Goal: Task Accomplishment & Management: Complete application form

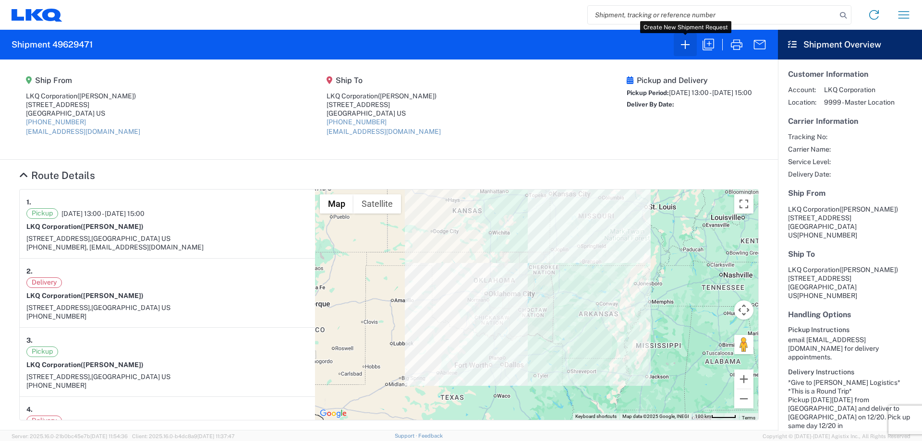
click at [687, 48] on icon "button" at bounding box center [685, 44] width 15 height 15
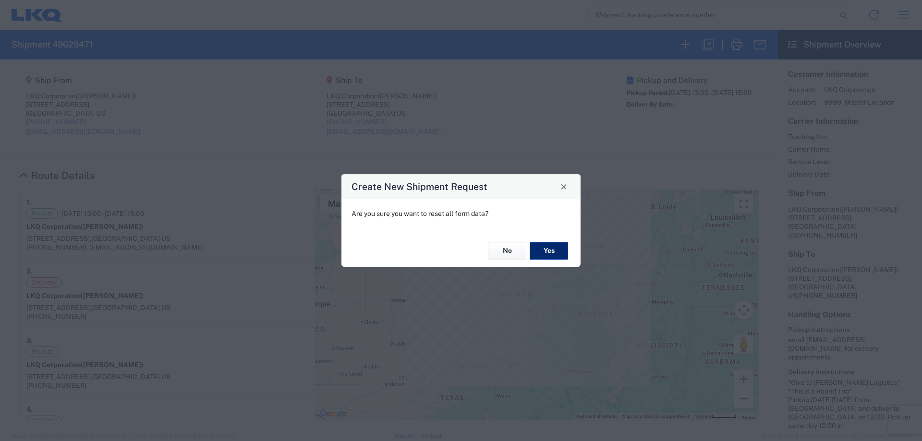
click at [550, 248] on button "Yes" at bounding box center [549, 252] width 38 height 18
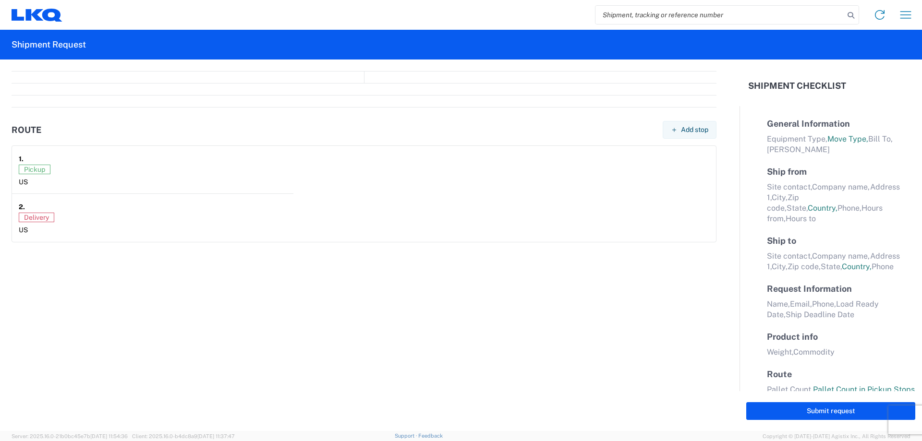
select select "FULL"
select select "LBS"
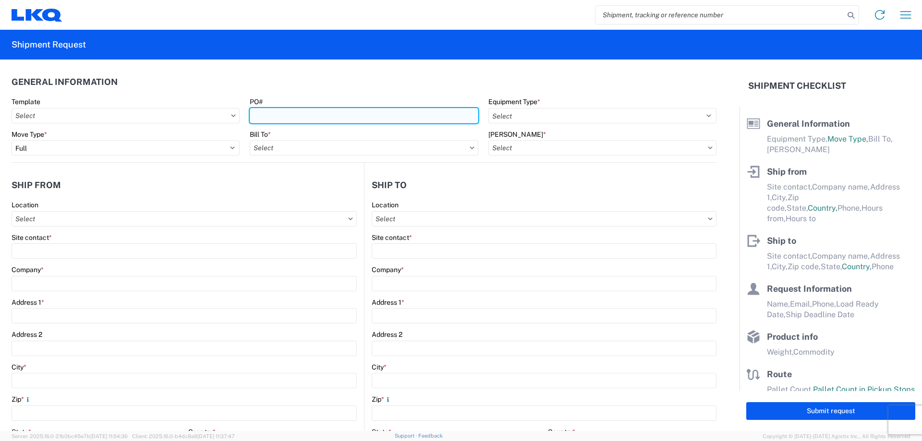
click at [287, 115] on input "PO#" at bounding box center [364, 115] width 228 height 15
type input "T3079"
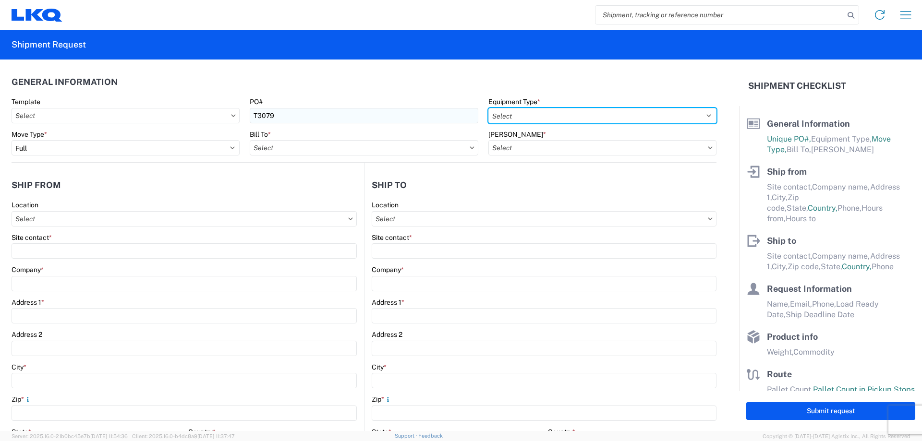
select select "STDV"
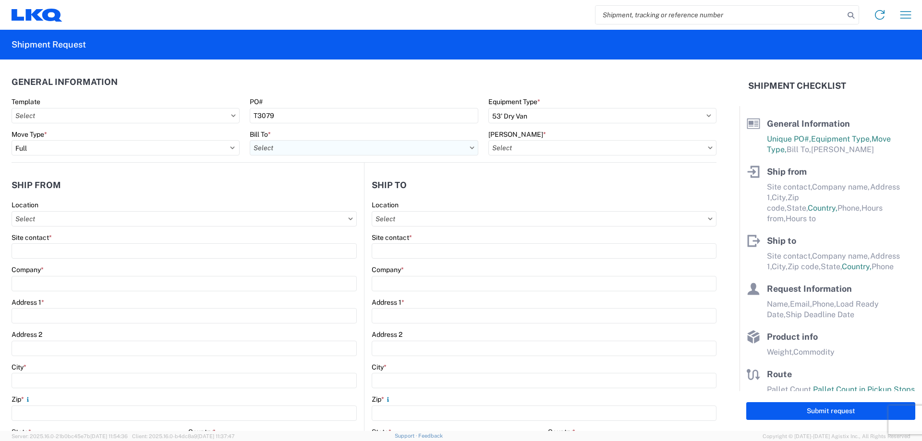
click at [300, 151] on input "Bill To *" at bounding box center [364, 147] width 228 height 15
type input "1882"
click at [343, 196] on div "1882 - North American ATK Corporation" at bounding box center [334, 190] width 168 height 15
type input "1882 - North American ATK Corporation"
click at [540, 147] on input "[PERSON_NAME] *" at bounding box center [603, 147] width 228 height 15
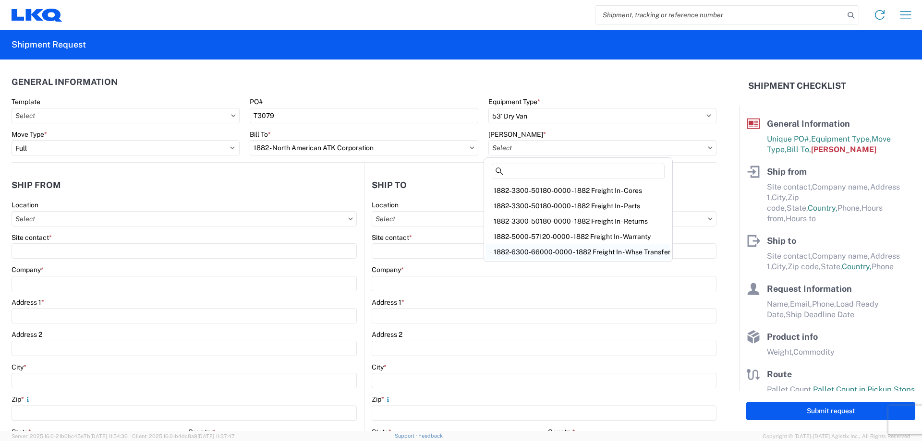
click at [596, 246] on div "1882-6300-66000-0000 - 1882 Freight In - Whse Transfer" at bounding box center [578, 252] width 184 height 15
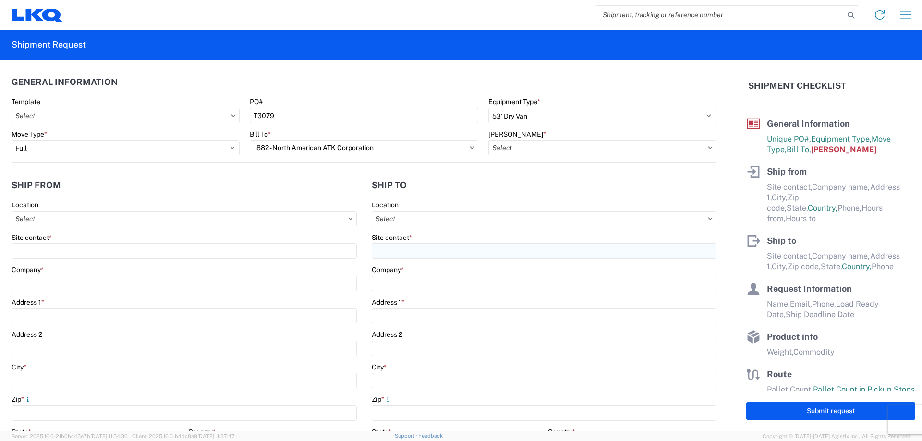
type input "1882-6300-66000-0000 - 1882 Freight In - Whse Transfer"
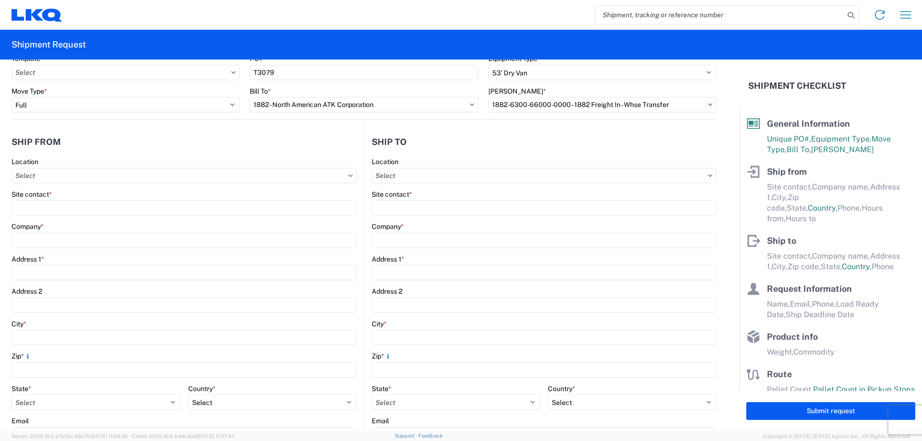
scroll to position [128, 0]
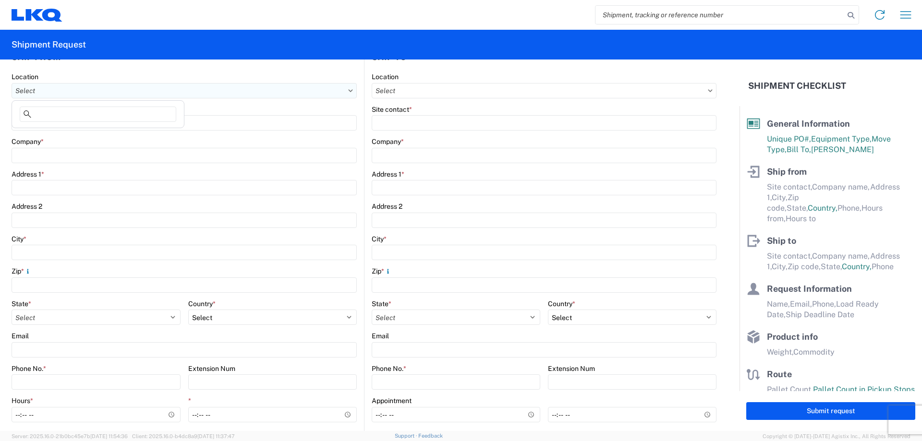
click at [129, 83] on input "Location" at bounding box center [184, 90] width 345 height 15
type input "1894"
click at [76, 133] on div "1894 - [GEOGRAPHIC_DATA], [GEOGRAPHIC_DATA]- GPS" at bounding box center [106, 133] width 184 height 15
type input "1894 - [GEOGRAPHIC_DATA], [GEOGRAPHIC_DATA]- GPS"
type input "LKQ Corporation"
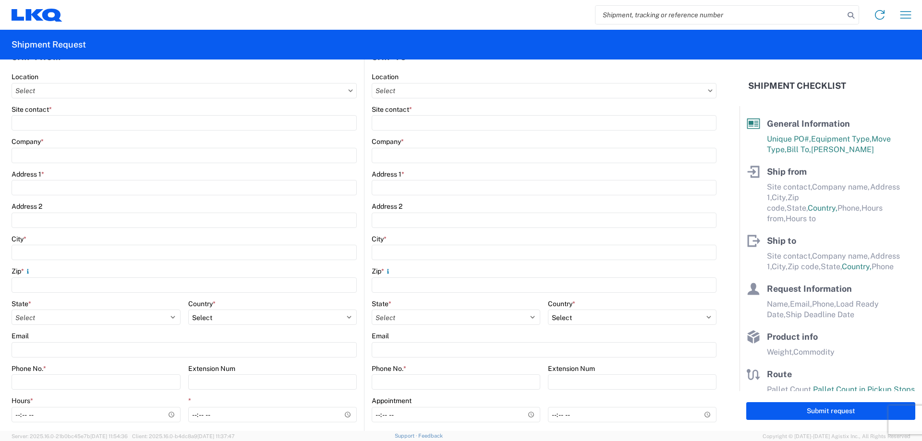
type input "[STREET_ADDRESS]"
type input "Newnan"
type input "30265"
select select "GA"
select select "US"
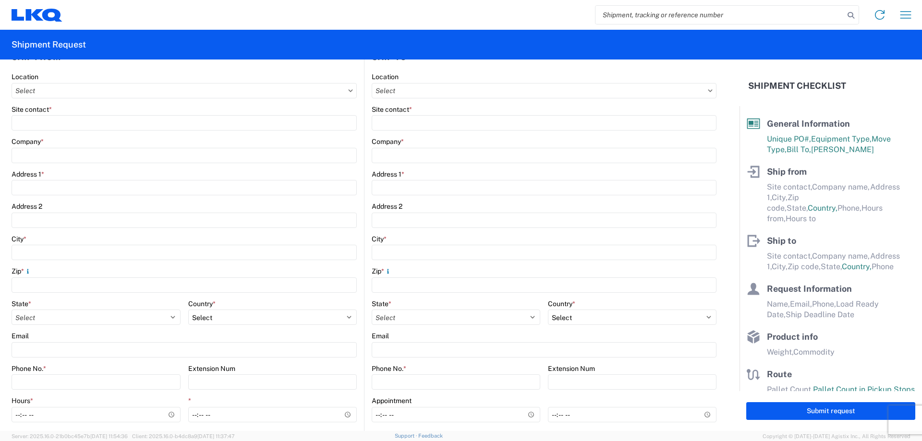
type input "[PHONE_NUMBER]"
type input "07:00"
type input "15:00"
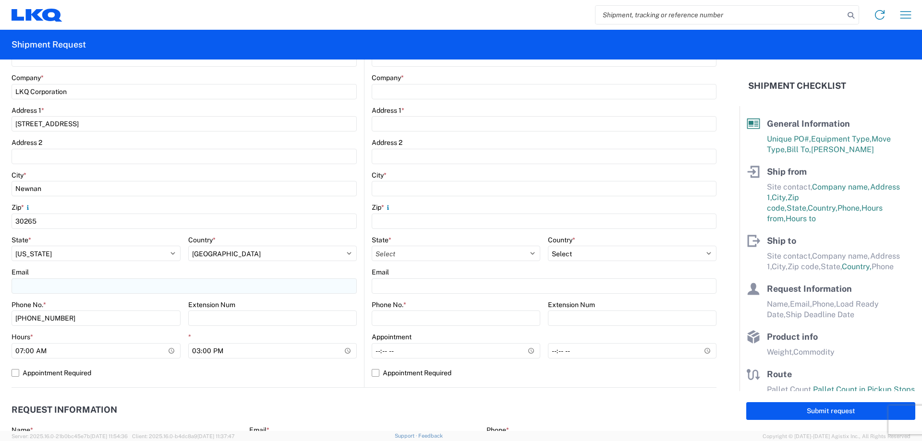
scroll to position [0, 0]
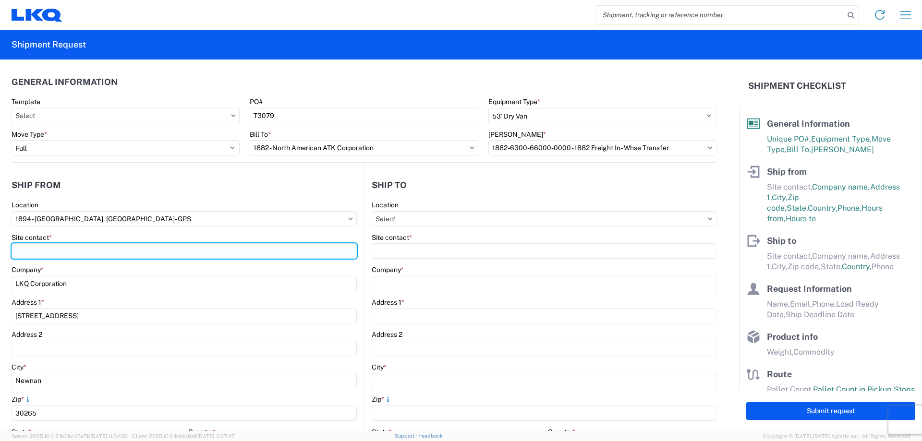
click at [65, 252] on input "Site contact *" at bounding box center [184, 251] width 345 height 15
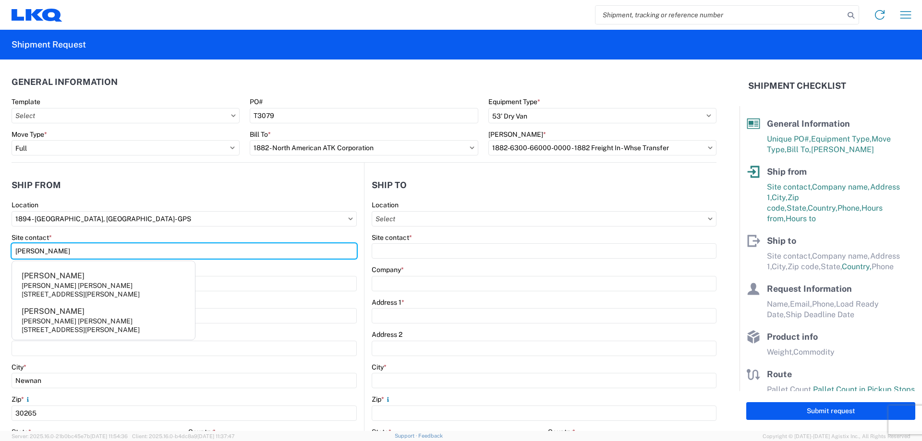
type input "[PERSON_NAME]"
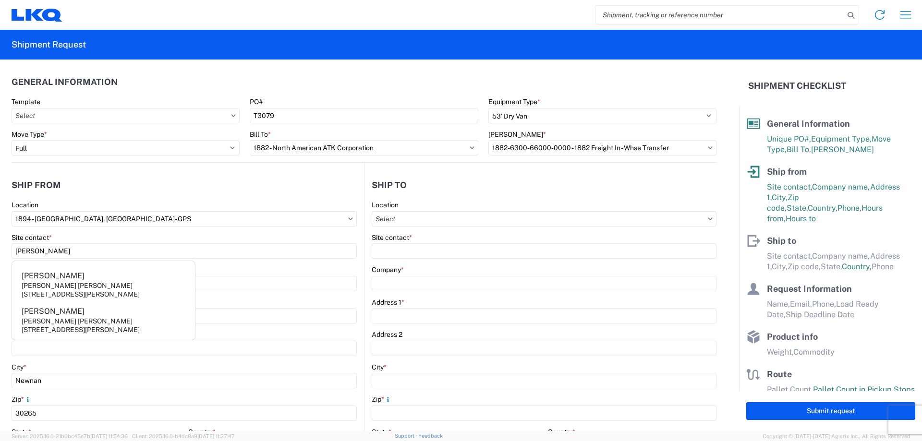
click at [164, 206] on div "Location" at bounding box center [184, 205] width 345 height 9
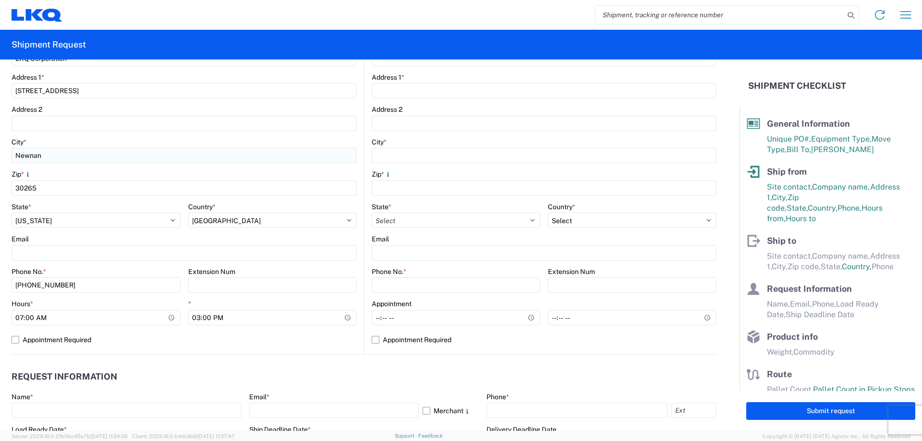
scroll to position [256, 0]
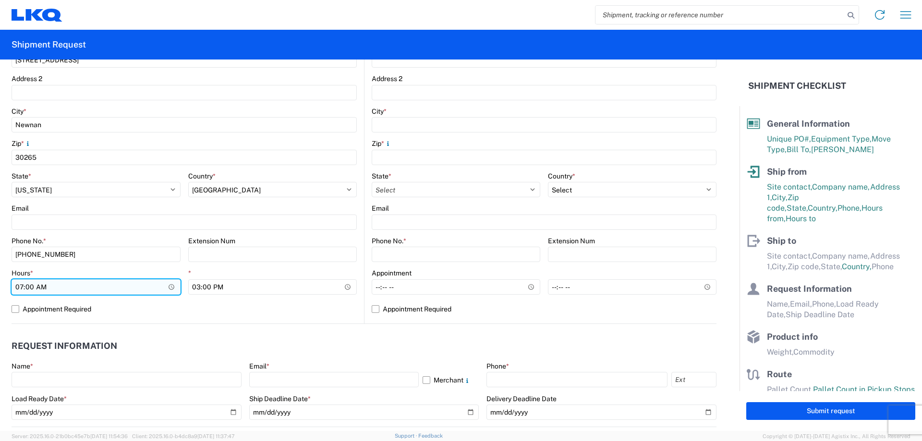
click at [18, 286] on input "07:00" at bounding box center [96, 287] width 169 height 15
type input "06:00"
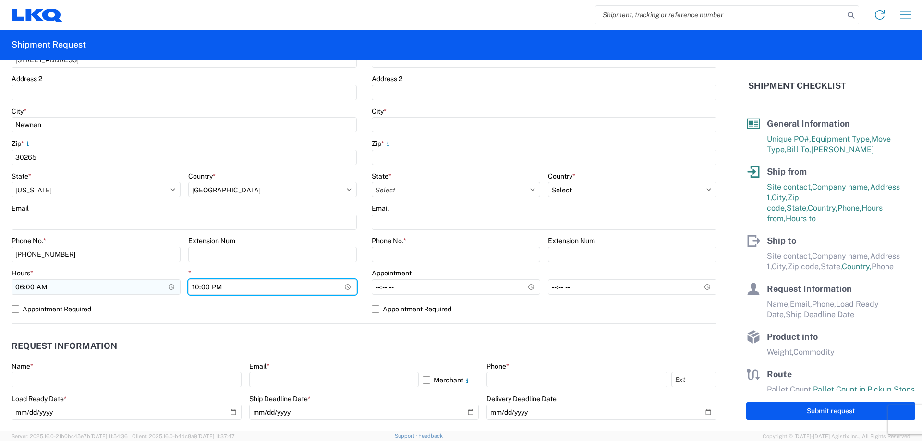
type input "10:00"
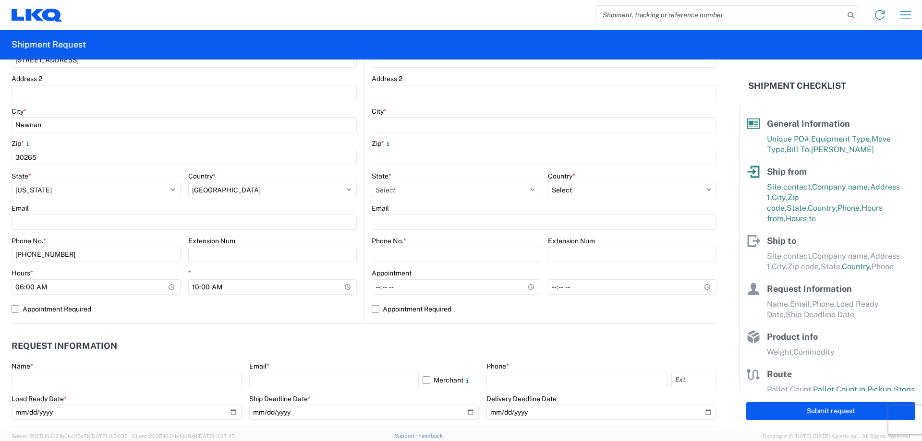
click at [205, 355] on header "Request Information" at bounding box center [364, 347] width 705 height 22
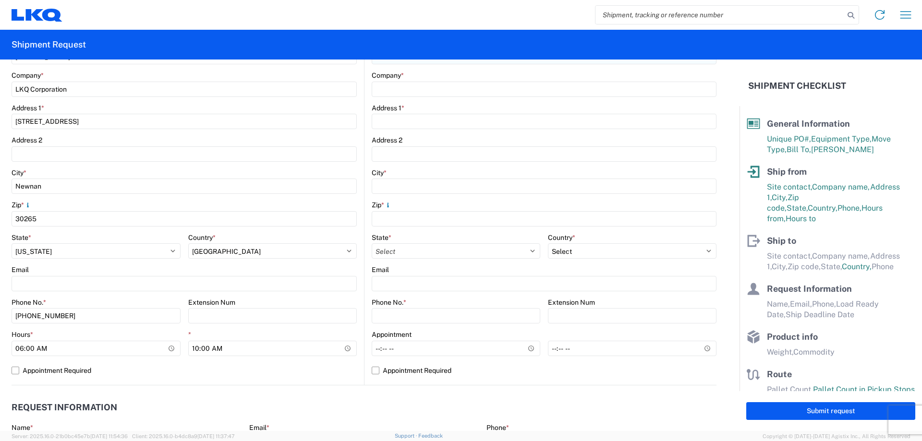
scroll to position [0, 0]
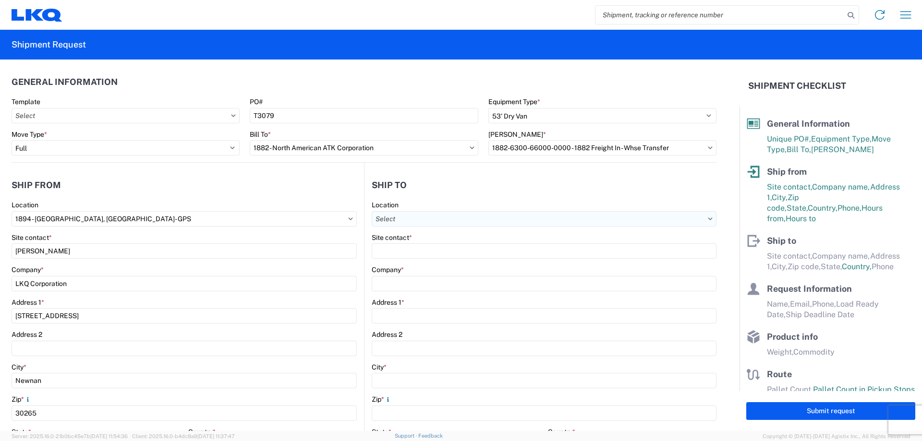
click at [428, 214] on input "Location" at bounding box center [544, 218] width 345 height 15
type input "1882"
click at [422, 265] on div "1882 - North American ATK Corporation" at bounding box center [455, 261] width 168 height 15
type input "1882 - North American ATK Corporation"
type input "LKQ Corporation"
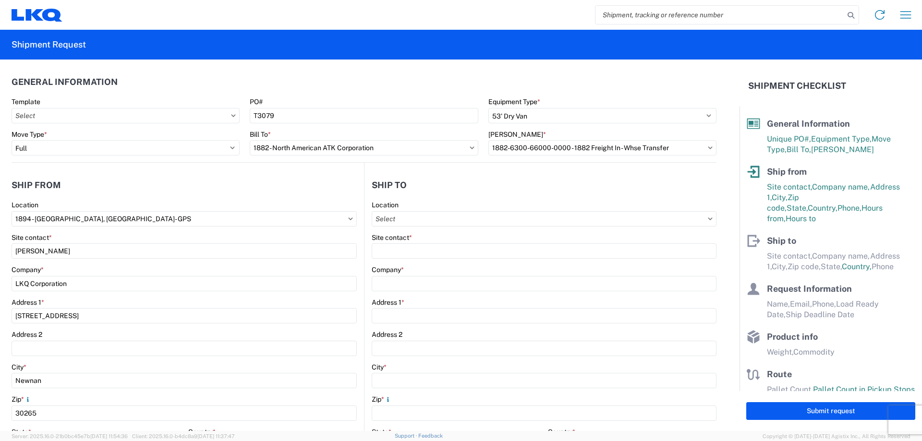
type input "[STREET_ADDRESS]"
type input "[GEOGRAPHIC_DATA]"
type input "75050"
select select "[GEOGRAPHIC_DATA]"
select select "US"
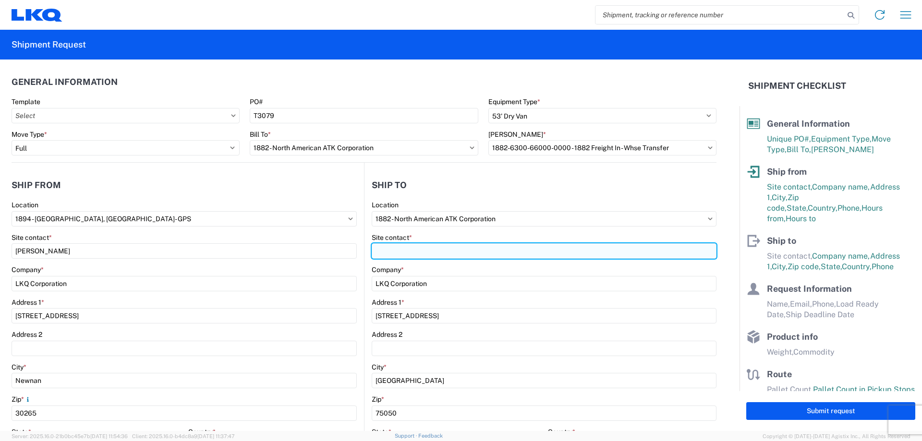
click at [414, 250] on input "Site contact *" at bounding box center [544, 251] width 345 height 15
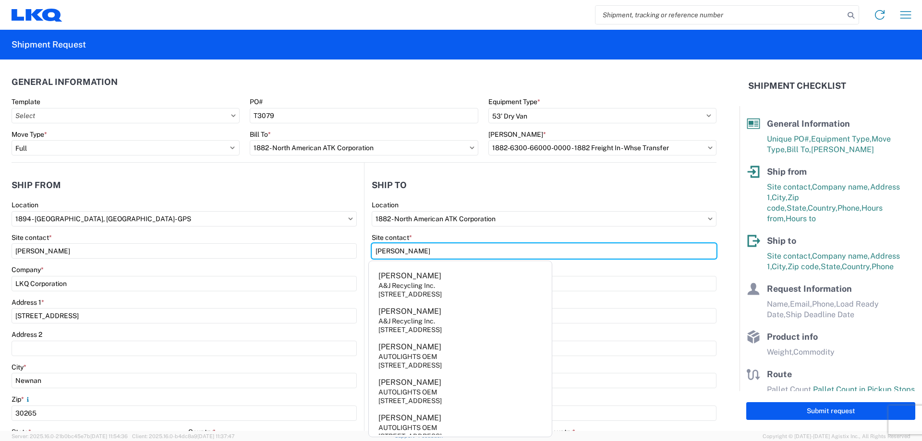
type input "[PERSON_NAME]"
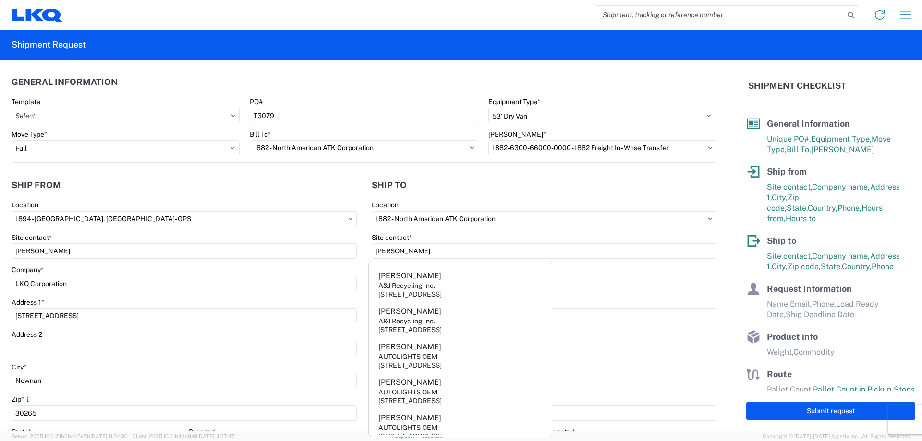
click at [437, 183] on header "Ship to" at bounding box center [541, 185] width 352 height 22
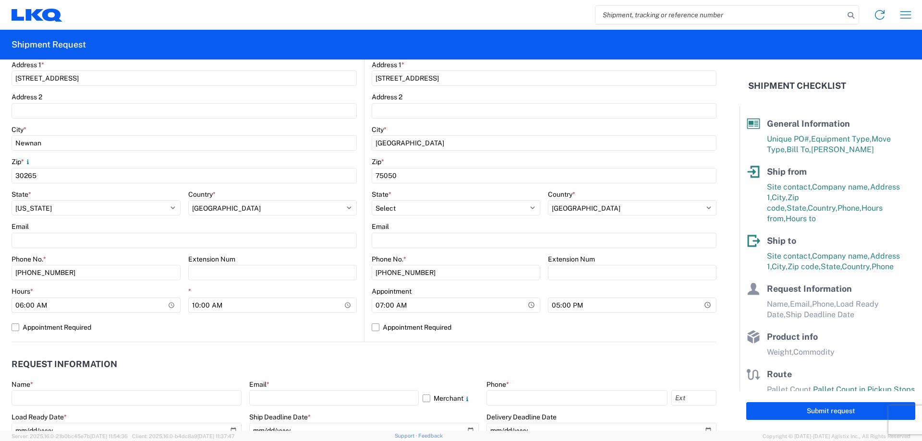
scroll to position [256, 0]
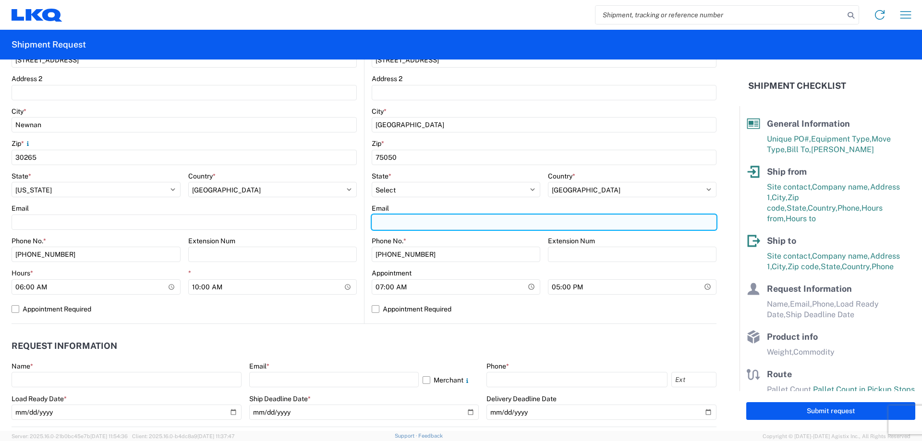
click at [357, 223] on input "Email" at bounding box center [184, 222] width 345 height 15
type input "[EMAIL_ADDRESS][DOMAIN_NAME]"
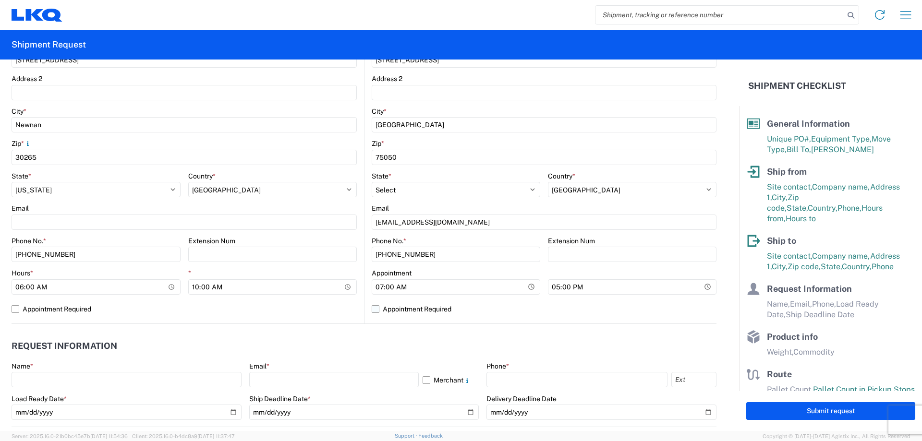
click at [372, 312] on label "Appointment Required" at bounding box center [544, 309] width 345 height 15
click at [0, 0] on input "Appointment Required" at bounding box center [0, 0] width 0 height 0
select select "US"
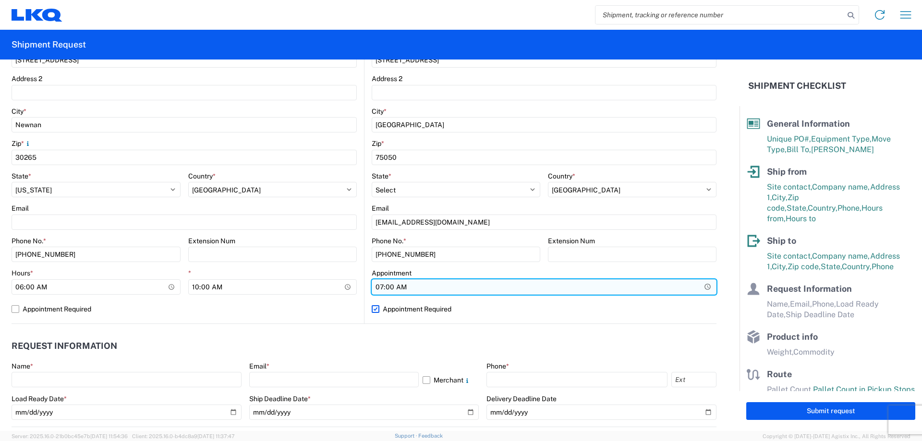
click at [400, 286] on input "07:00" at bounding box center [544, 287] width 345 height 15
click at [386, 285] on input "Hours *" at bounding box center [544, 287] width 345 height 15
click at [380, 285] on input "Hours *" at bounding box center [544, 287] width 345 height 15
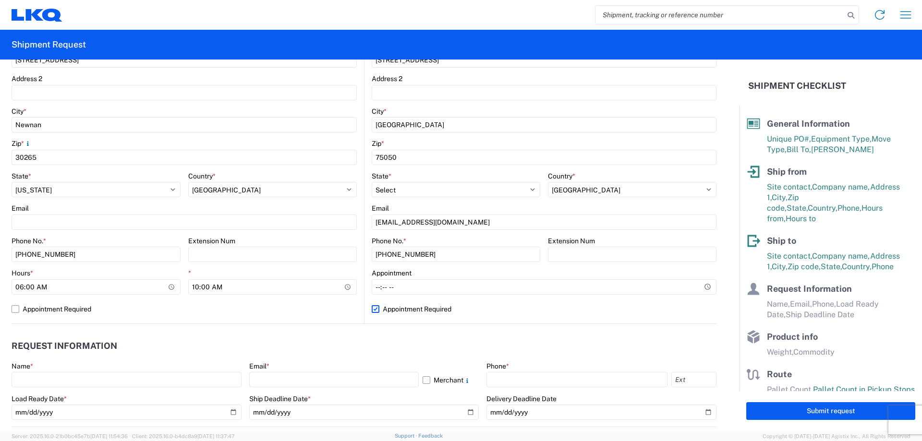
click at [343, 335] on agx-request-info "Request Information Name * Email * Merchant Phone * Load Ready Date * Ship Dead…" at bounding box center [364, 375] width 705 height 103
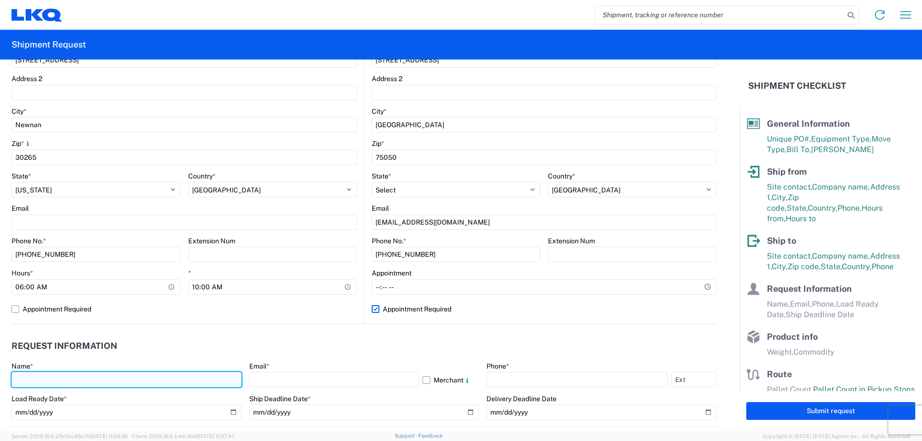
click at [111, 380] on input "text" at bounding box center [127, 379] width 230 height 15
type input "[PERSON_NAME]"
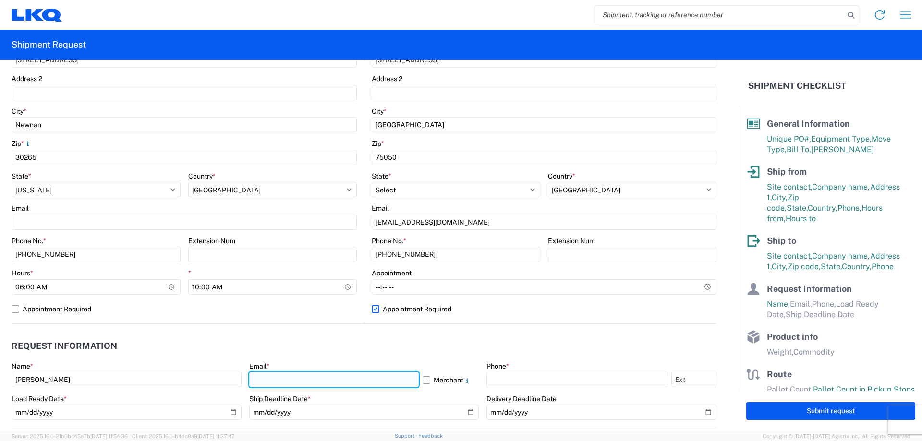
click at [289, 384] on input "text" at bounding box center [334, 379] width 170 height 15
type input "[EMAIL_ADDRESS][DOMAIN_NAME]"
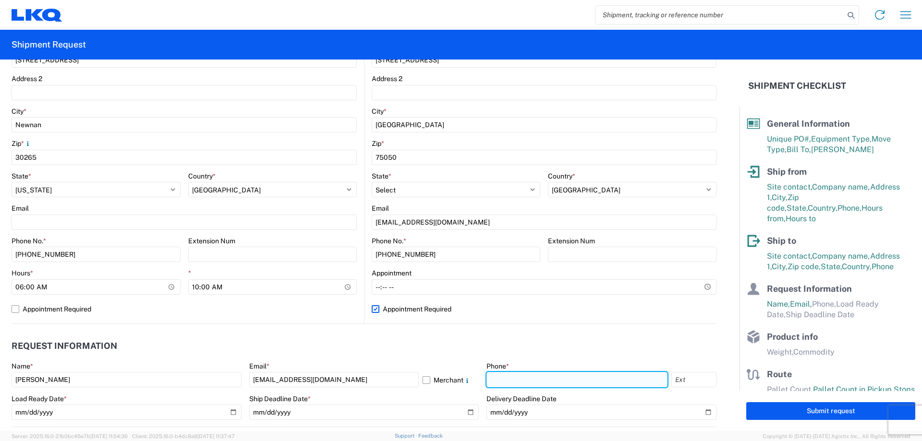
click at [554, 378] on input "text" at bounding box center [577, 379] width 181 height 15
type input "[PHONE_NUMBER]"
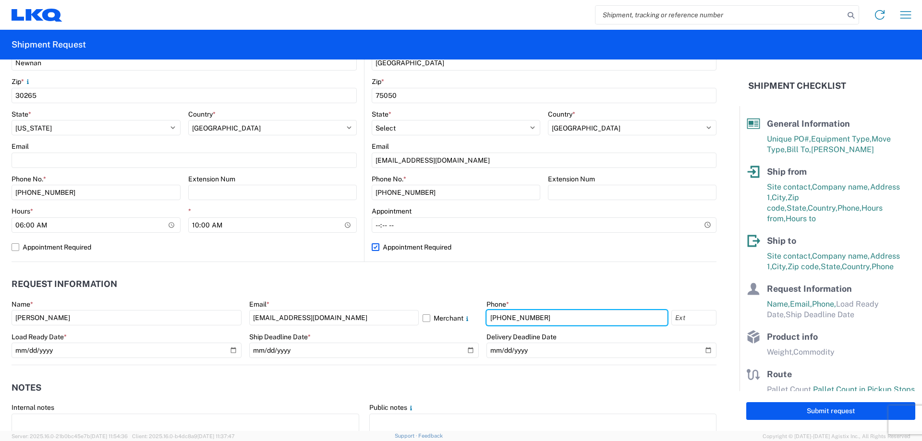
scroll to position [384, 0]
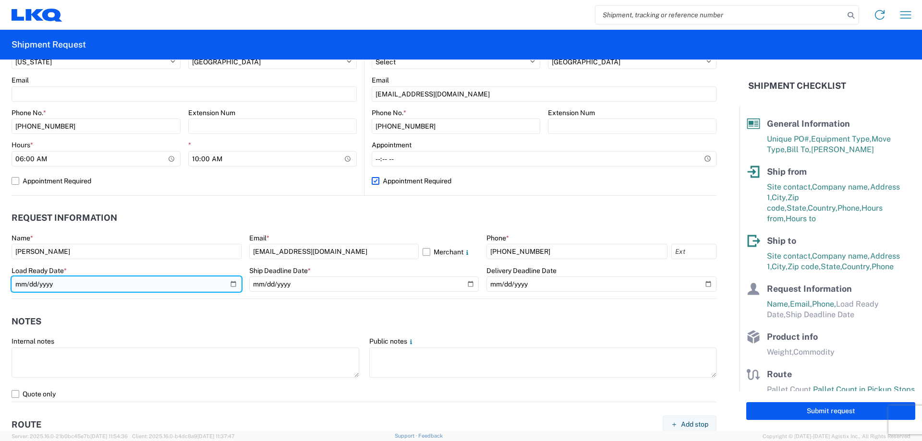
click at [230, 283] on input "date" at bounding box center [127, 284] width 230 height 15
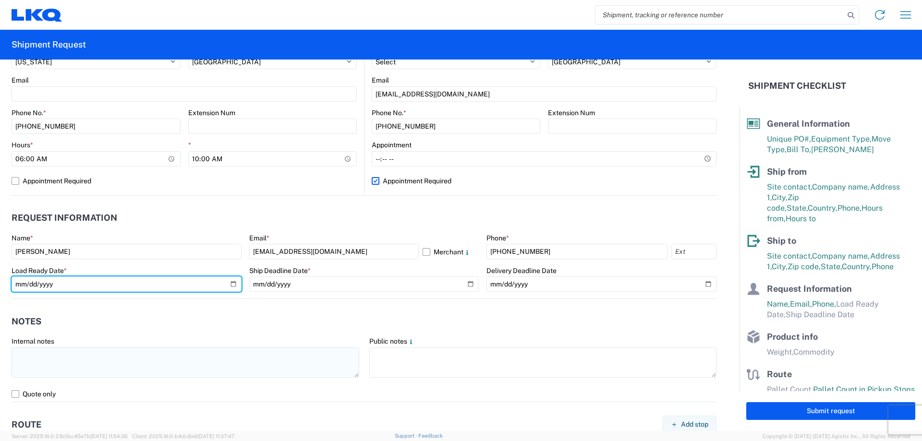
type input "[DATE]"
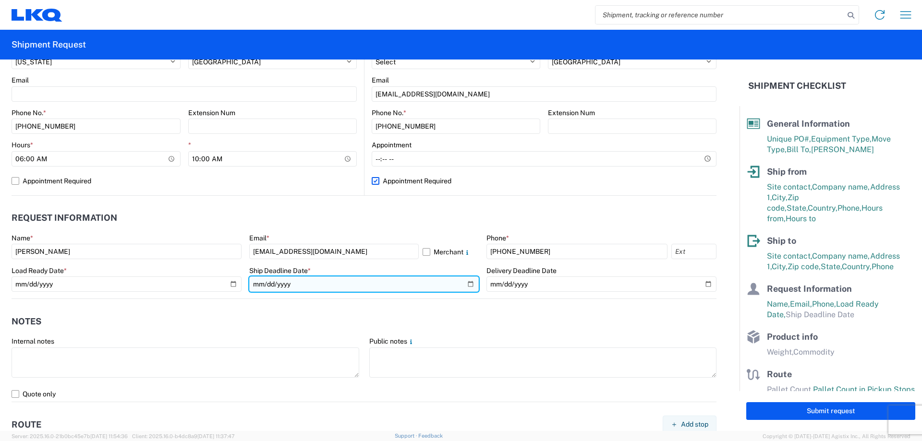
click at [464, 288] on input "date" at bounding box center [364, 284] width 230 height 15
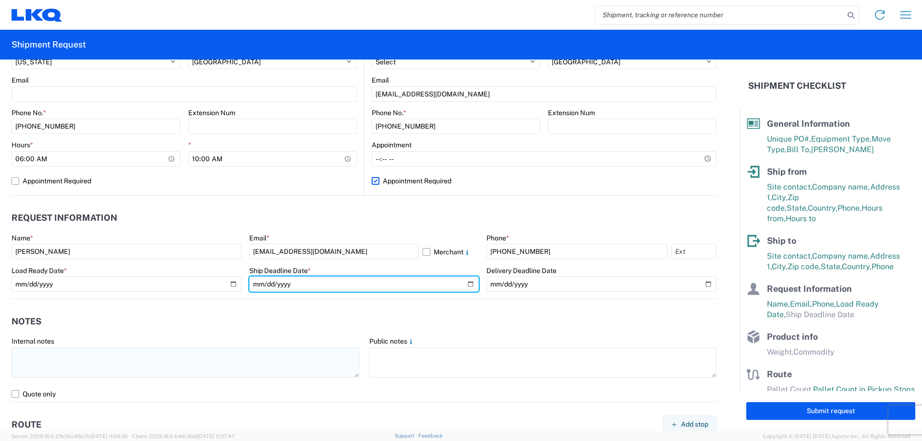
type input "[DATE]"
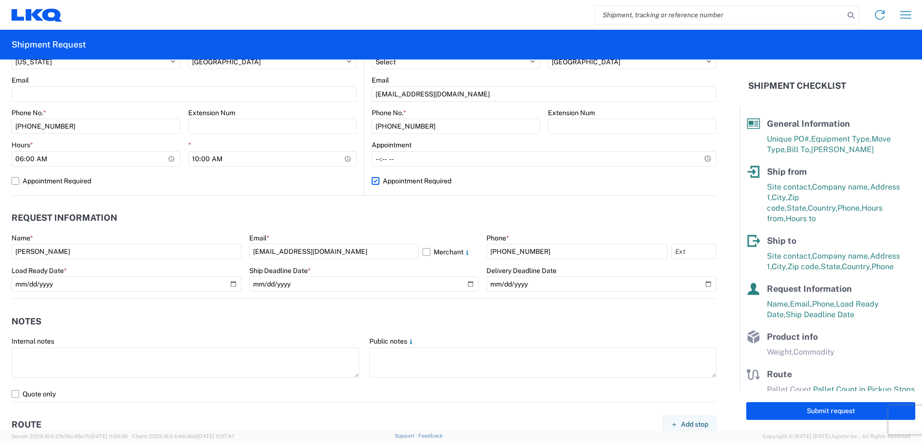
click at [264, 331] on header "Notes" at bounding box center [364, 322] width 705 height 22
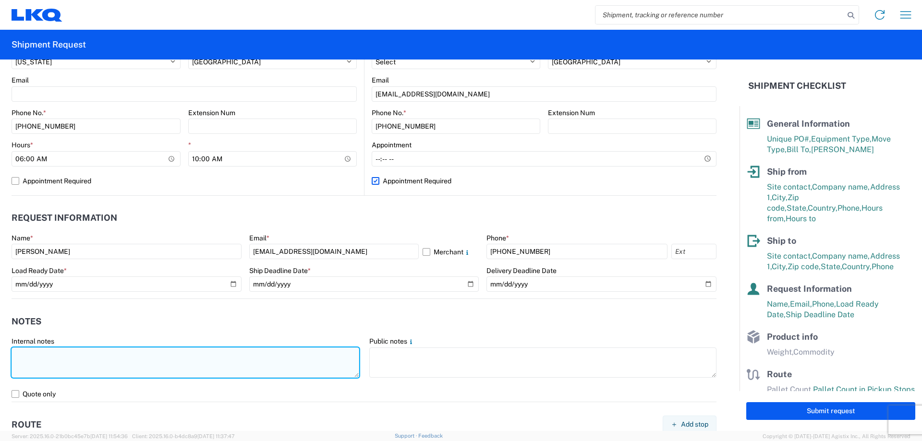
click at [167, 360] on textarea at bounding box center [186, 363] width 348 height 30
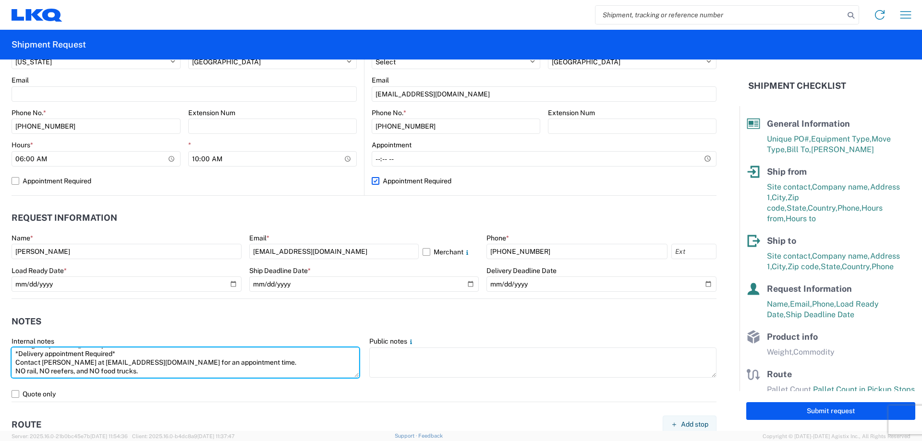
scroll to position [0, 0]
drag, startPoint x: 153, startPoint y: 371, endPoint x: 0, endPoint y: 341, distance: 156.1
click at [0, 341] on form "General Information Template PO# T3079 Equipment Type * Select 53’ Dry Van Flat…" at bounding box center [370, 246] width 740 height 372
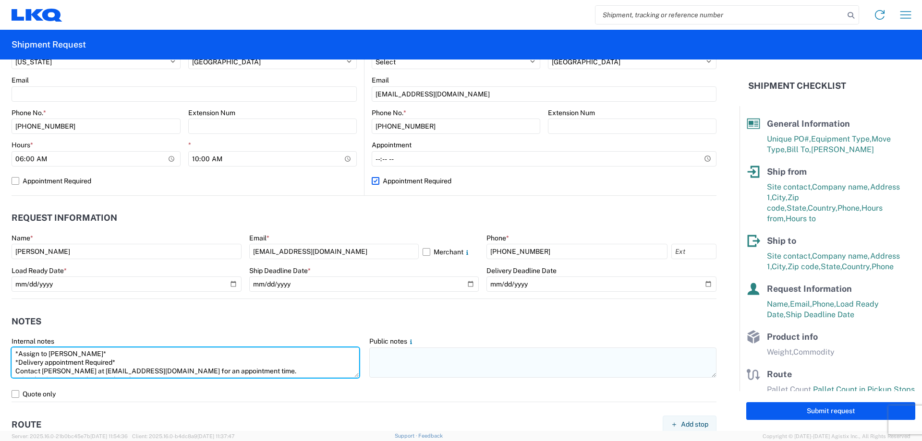
type textarea "*Assign to [PERSON_NAME]* *Delivery appointment Required* Contact [PERSON_NAME]…"
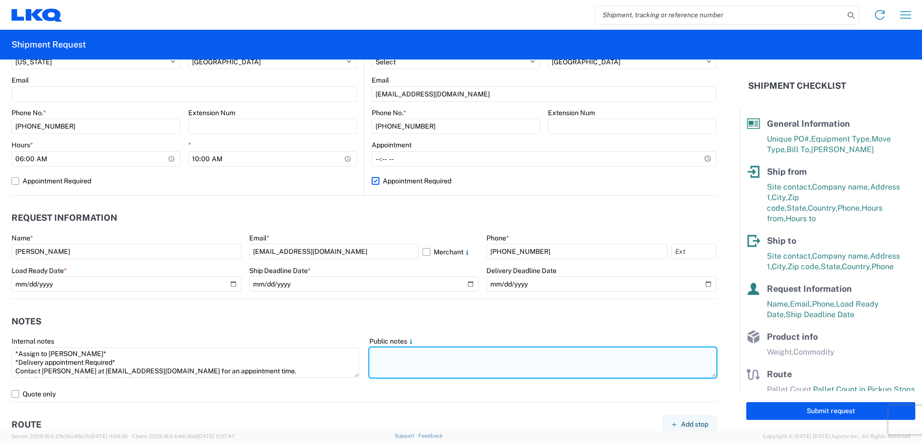
click at [395, 357] on textarea at bounding box center [543, 363] width 348 height 30
paste textarea "*Assign to [PERSON_NAME]* *Delivery appointment Required* Contact [PERSON_NAME]…"
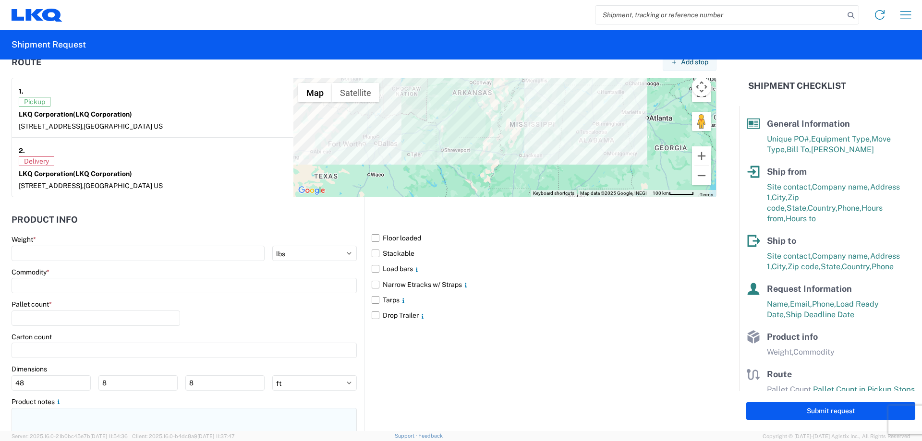
scroll to position [781, 0]
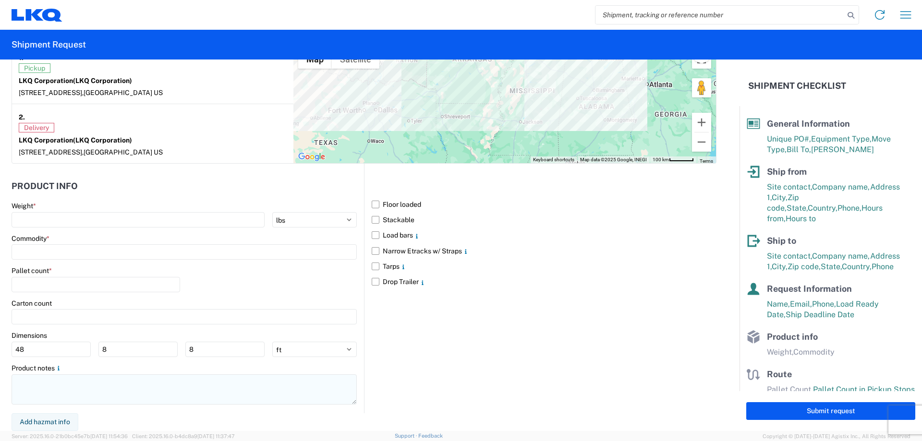
type textarea "*Assign to [PERSON_NAME]* *Delivery appointment Required* Contact [PERSON_NAME]…"
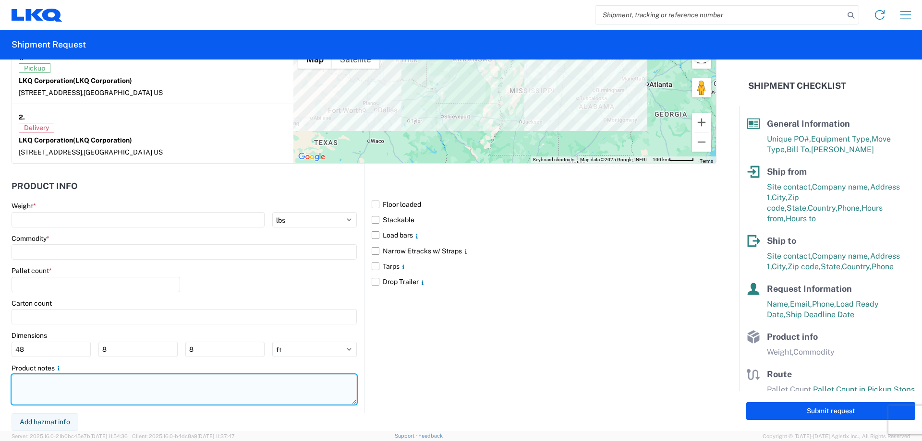
click at [49, 384] on textarea at bounding box center [184, 390] width 345 height 30
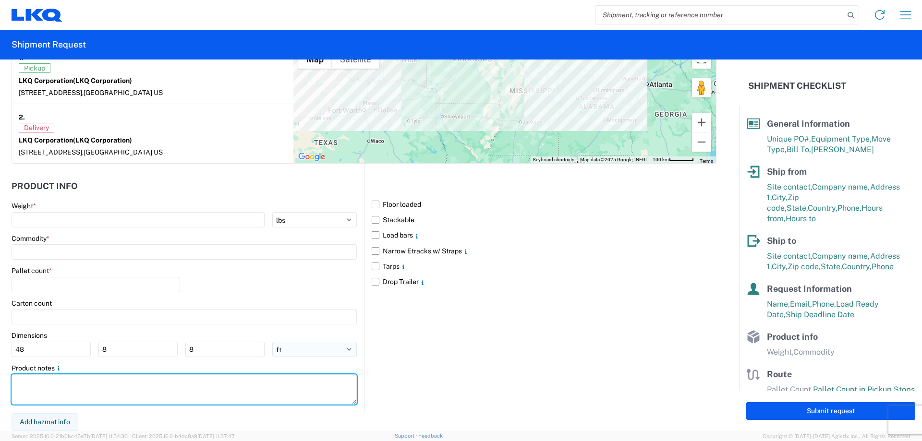
paste textarea "*Assign to [PERSON_NAME]* *Delivery appointment Required* Contact [PERSON_NAME]…"
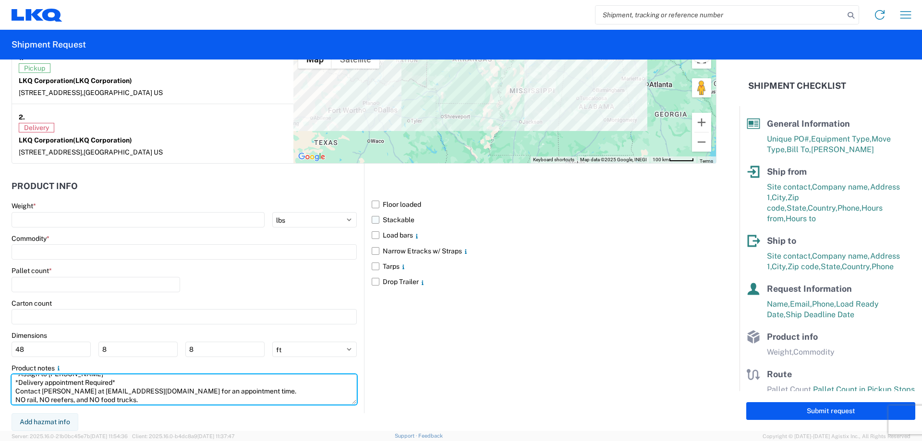
type textarea "*Assign to [PERSON_NAME]* *Delivery appointment Required* Contact [PERSON_NAME]…"
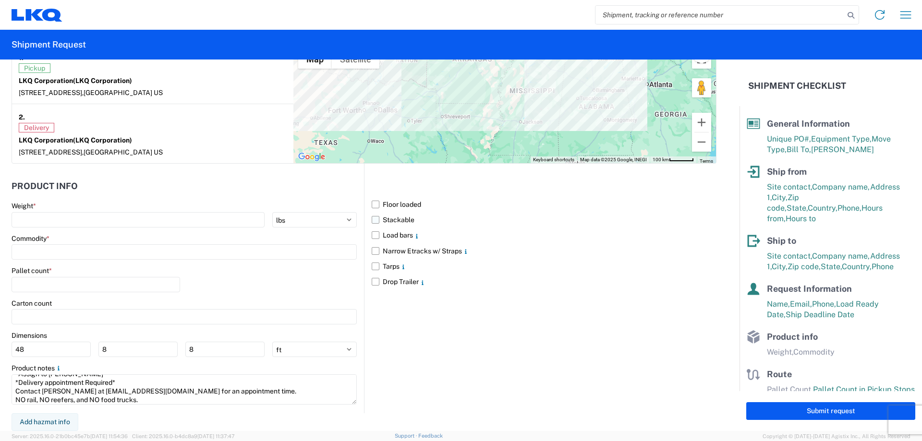
click at [373, 223] on label "Stackable" at bounding box center [544, 219] width 345 height 15
click at [0, 0] on input "Stackable" at bounding box center [0, 0] width 0 height 0
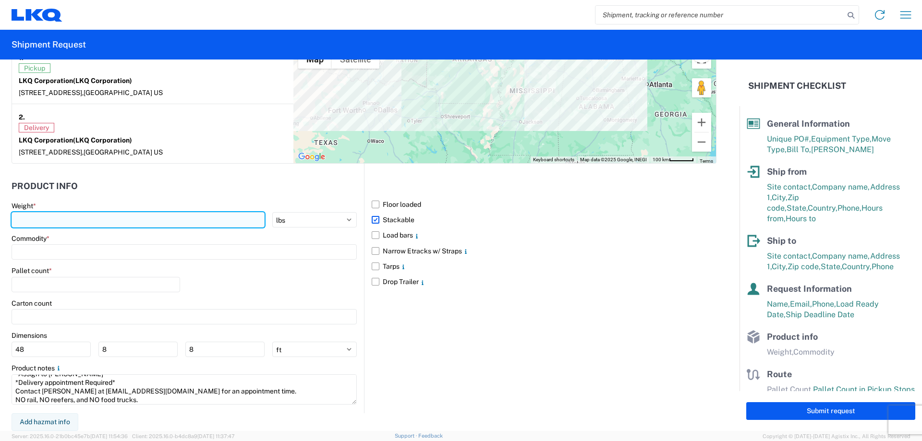
click at [103, 213] on input "number" at bounding box center [138, 219] width 253 height 15
type input "18900"
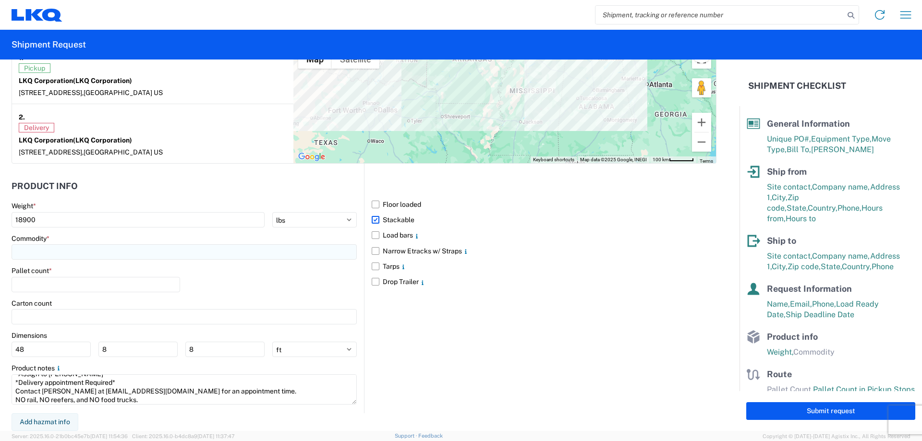
click at [72, 249] on input at bounding box center [184, 252] width 345 height 15
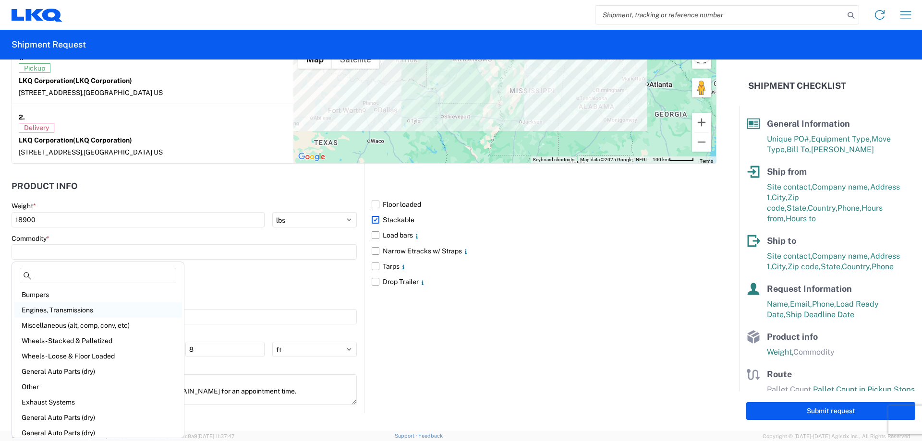
click at [74, 313] on div "Engines, Transmissions" at bounding box center [98, 310] width 168 height 15
type input "Engines, Transmissions"
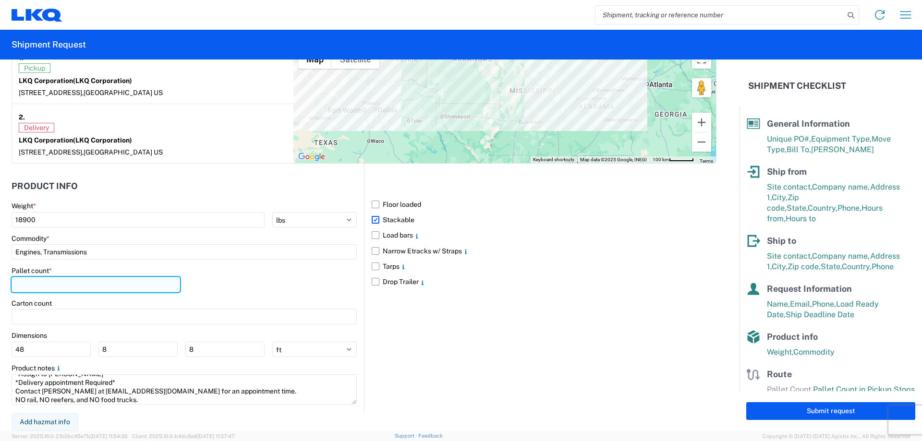
click at [61, 284] on input "number" at bounding box center [96, 284] width 169 height 15
type input "45"
click at [343, 286] on div "Pallet count * 45" at bounding box center [184, 283] width 345 height 33
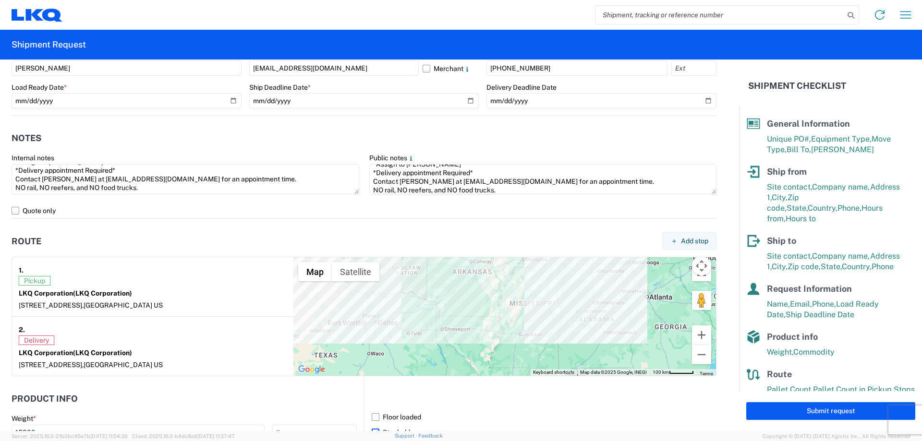
scroll to position [781, 0]
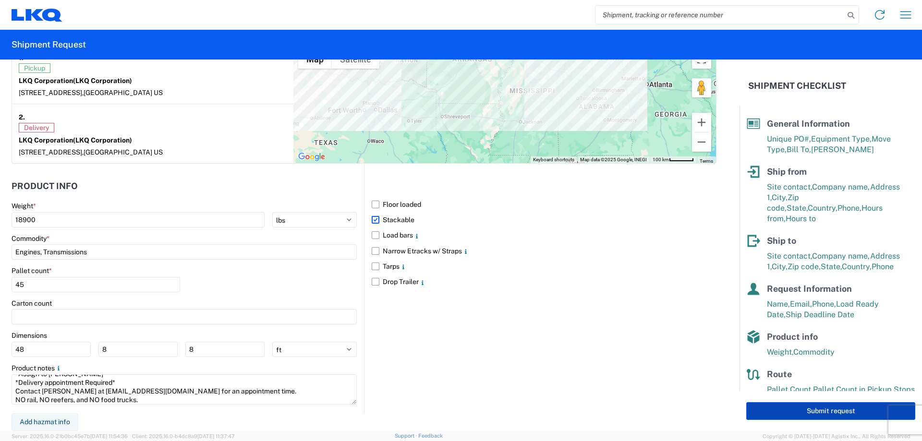
click at [803, 414] on button "Submit request" at bounding box center [831, 412] width 169 height 18
select select "US"
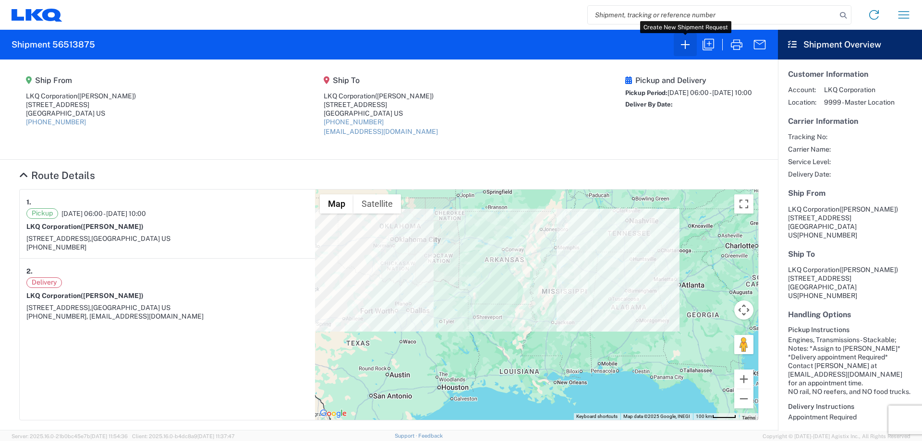
click at [686, 47] on icon "button" at bounding box center [685, 44] width 15 height 15
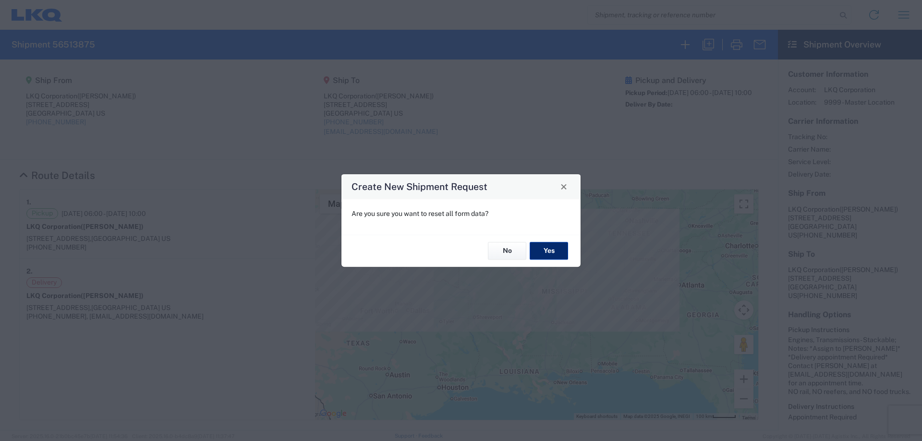
click at [554, 249] on button "Yes" at bounding box center [549, 252] width 38 height 18
select select "FULL"
select select "US"
select select "LBS"
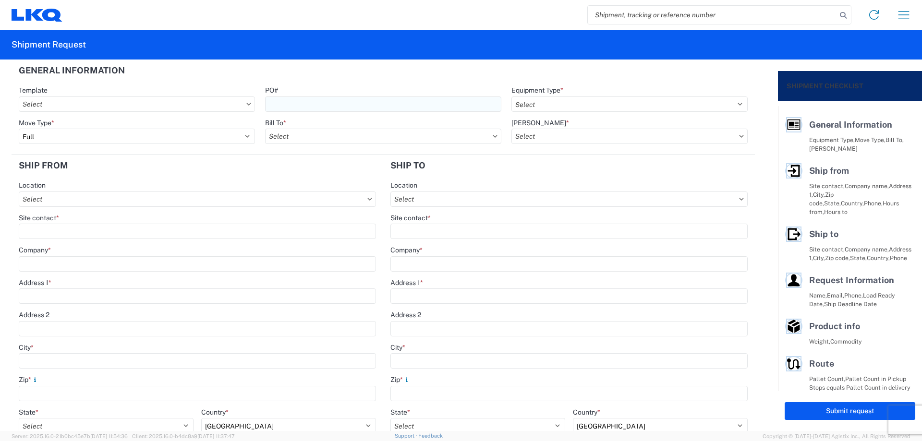
click at [314, 104] on input "PO#" at bounding box center [383, 104] width 236 height 15
type input "MMMLubbock081525"
click at [391, 72] on header "General Information" at bounding box center [384, 71] width 744 height 22
drag, startPoint x: 580, startPoint y: 103, endPoint x: 578, endPoint y: 111, distance: 9.0
click at [580, 103] on select "Select 53’ Dry Van Flatbed Dropdeck (van) Lowboy (flatbed) Rail" at bounding box center [630, 104] width 236 height 15
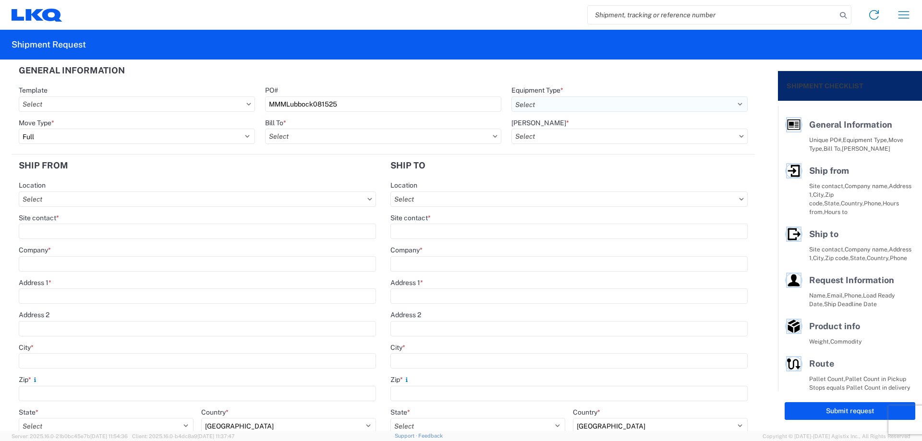
select select "STDV"
click at [512, 97] on select "Select 53’ Dry Van Flatbed Dropdeck (van) Lowboy (flatbed) Rail" at bounding box center [630, 104] width 236 height 15
click at [308, 136] on input "Bill To *" at bounding box center [383, 136] width 236 height 15
type input "1760"
click at [341, 181] on div "1760 - LKQ Best Core" at bounding box center [349, 178] width 168 height 15
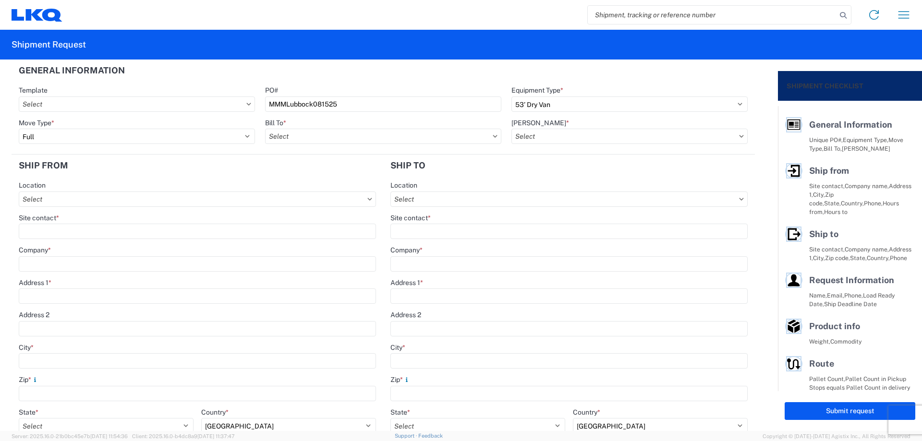
type input "1760 - LKQ Best Core"
click at [592, 144] on agx-form-control-wrapper-v2 "[PERSON_NAME] *" at bounding box center [629, 135] width 246 height 33
click at [588, 137] on input "[PERSON_NAME] *" at bounding box center [630, 136] width 236 height 15
click at [611, 184] on div "1760-1300-50180-0000 - 1760 Freight In - Cores" at bounding box center [593, 178] width 168 height 15
type input "1760-1300-50180-0000 - 1760 Freight In - Cores"
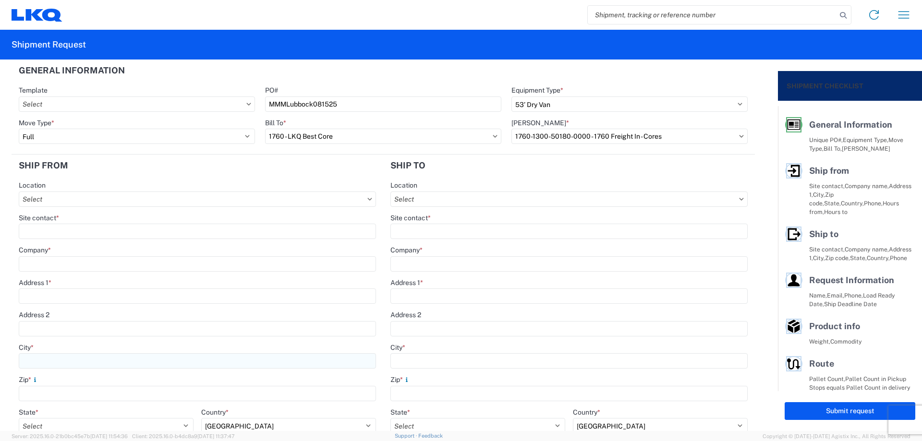
click at [53, 361] on input "City *" at bounding box center [197, 361] width 357 height 15
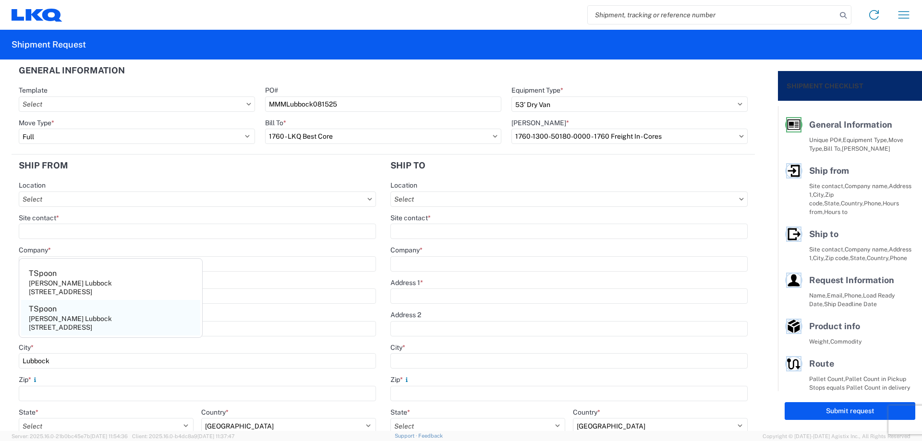
type input "Lubbock"
click at [77, 332] on div "[STREET_ADDRESS]" at bounding box center [60, 327] width 63 height 9
type input "TSpoon"
type input "[PERSON_NAME] Lubbock"
type input "[STREET_ADDRESS]"
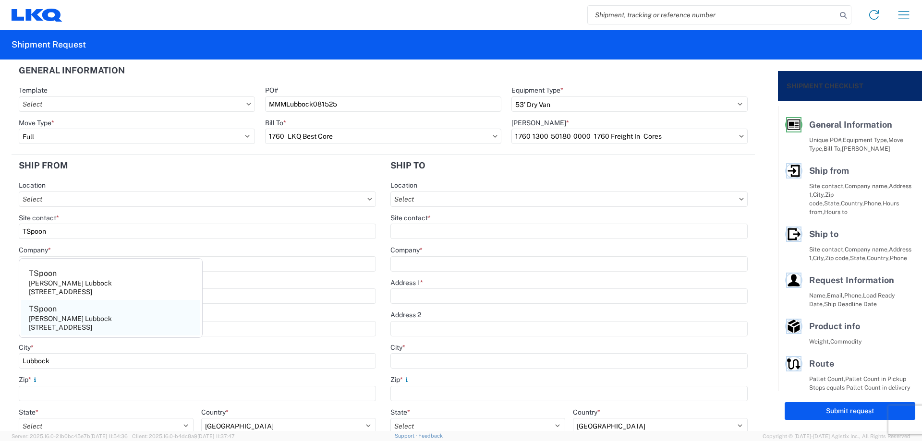
type input "79403"
select select "[GEOGRAPHIC_DATA]"
type input "[EMAIL_ADDRESS][DOMAIN_NAME]"
type input "null"
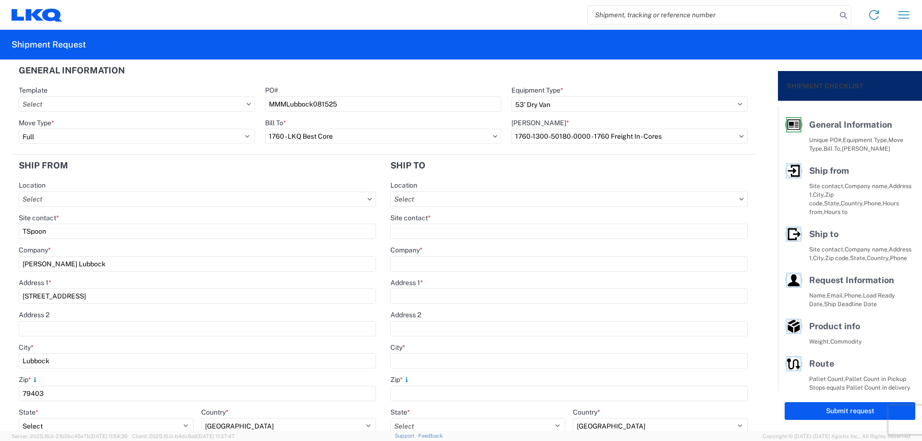
drag, startPoint x: 26, startPoint y: 230, endPoint x: 1, endPoint y: 230, distance: 24.5
click at [0, 230] on form "General Information Template PO# MMMLubbock081525 Equipment Type * Select 53’ D…" at bounding box center [389, 246] width 778 height 372
type input "[PERSON_NAME]"
click at [85, 181] on div "Location" at bounding box center [197, 185] width 357 height 9
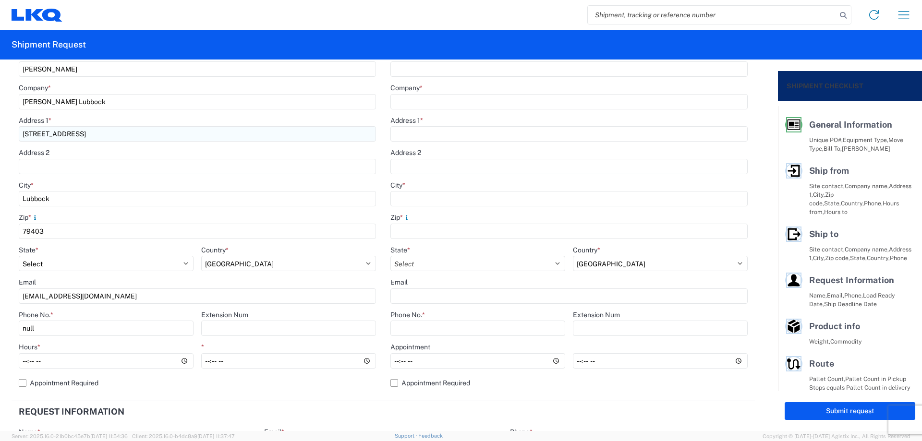
scroll to position [192, 0]
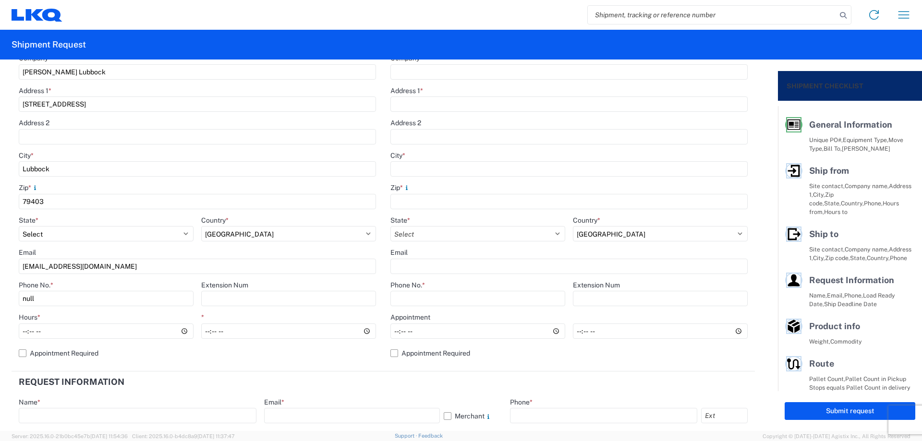
drag, startPoint x: 135, startPoint y: 273, endPoint x: 0, endPoint y: 269, distance: 134.6
click at [0, 269] on form "General Information Template PO# MMMLubbock081525 Equipment Type * Select 53’ D…" at bounding box center [389, 246] width 778 height 372
drag, startPoint x: 63, startPoint y: 296, endPoint x: 0, endPoint y: 304, distance: 63.9
click at [0, 304] on form "General Information Template PO# MMMLubbock081525 Equipment Type * Select 53’ D…" at bounding box center [389, 246] width 778 height 372
click at [54, 297] on input "[PHONE_NUMBER]" at bounding box center [106, 298] width 175 height 15
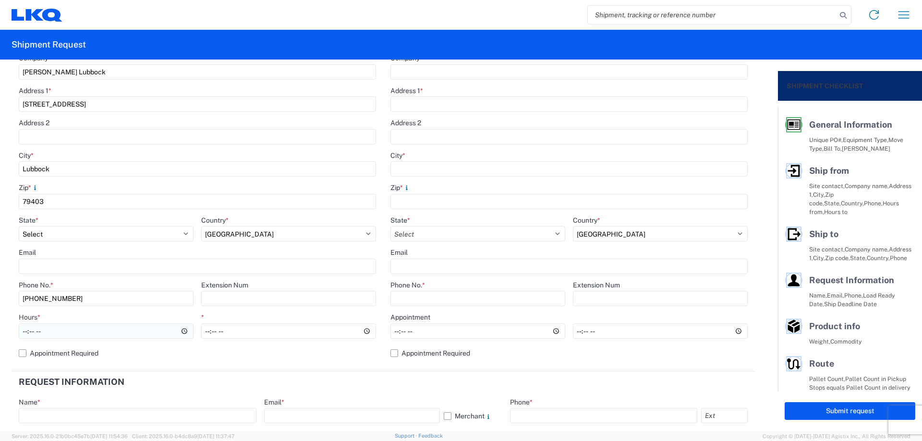
type input "[PHONE_NUMBER]"
click at [26, 331] on input "Hours *" at bounding box center [106, 331] width 175 height 15
type input "08:00"
type input "14:00"
click at [353, 388] on header "Request Information" at bounding box center [384, 383] width 744 height 22
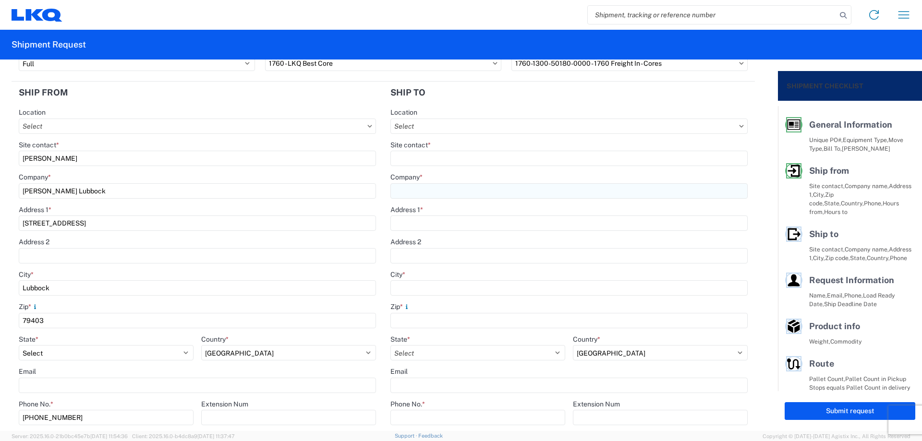
scroll to position [0, 0]
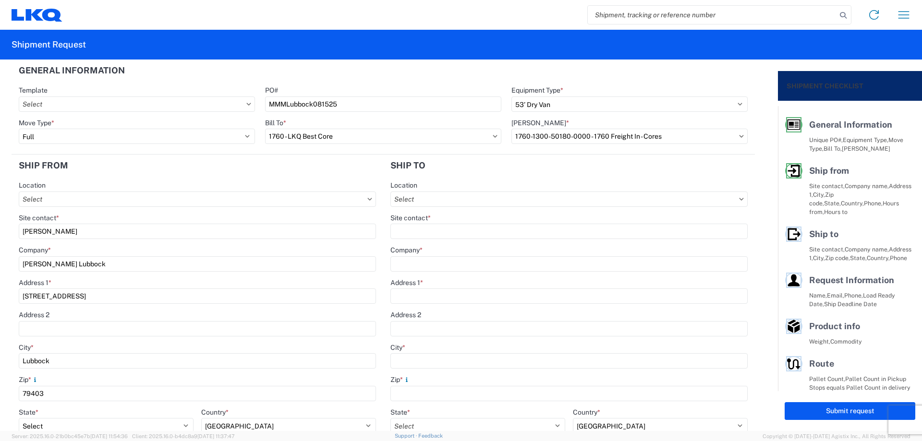
click at [463, 213] on agx-form-control-wrapper-v2 "Location" at bounding box center [569, 197] width 357 height 33
click at [461, 203] on input "Location" at bounding box center [569, 199] width 357 height 15
type input "1760"
click at [461, 239] on div "1760 - LKQ Best Core" at bounding box center [474, 241] width 168 height 15
type input "1760 - LKQ Best Core"
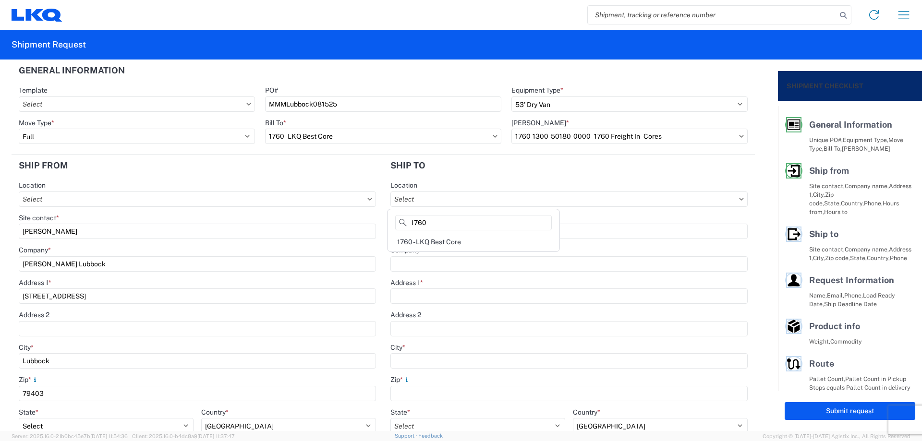
type input "LKQ Corporation"
type input "[STREET_ADDRESS]"
type input "[GEOGRAPHIC_DATA]"
type input "77038"
select select "US"
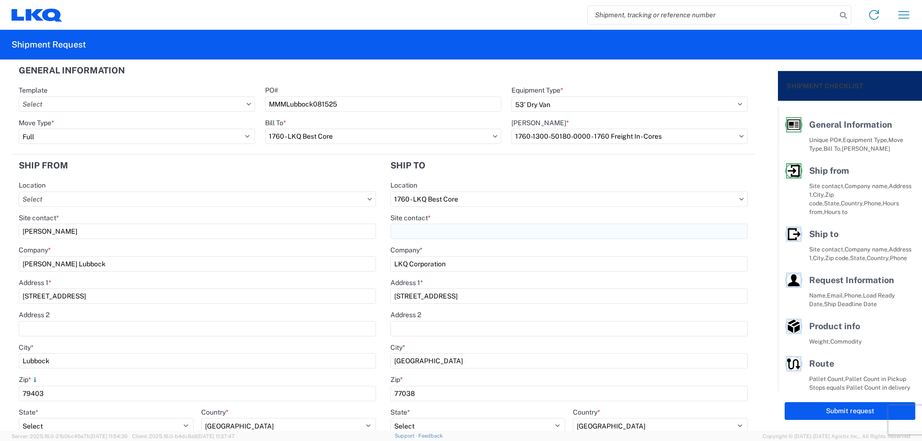
click at [427, 233] on input "Site contact *" at bounding box center [569, 231] width 357 height 15
type input "[PERSON_NAME]"
click at [463, 174] on header "Ship to" at bounding box center [569, 166] width 372 height 22
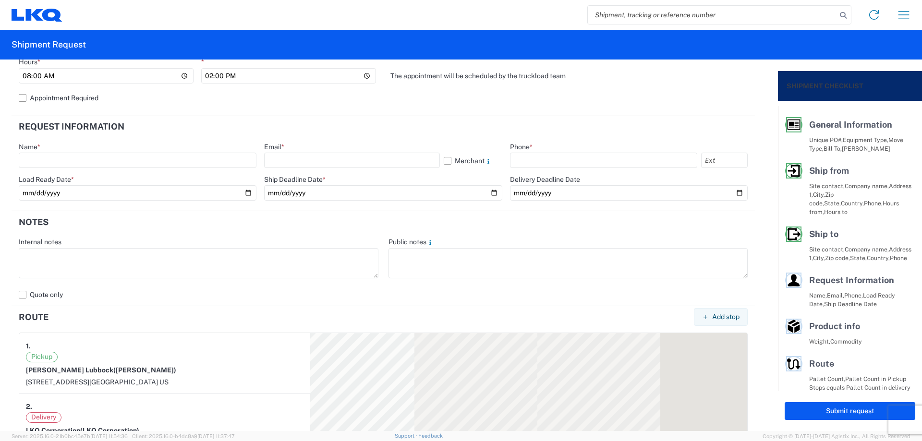
scroll to position [448, 0]
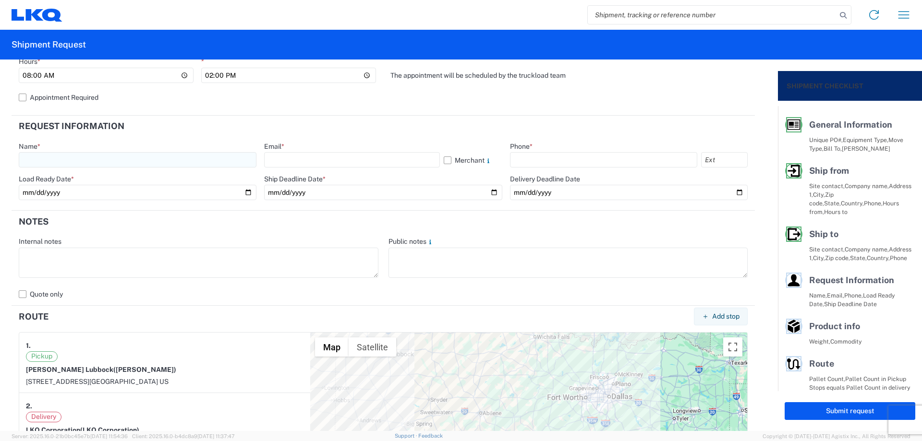
click at [94, 156] on input "text" at bounding box center [138, 159] width 238 height 15
type input "[PERSON_NAME]"
click at [336, 159] on input "text" at bounding box center [351, 159] width 175 height 15
type input "[EMAIL_ADDRESS][DOMAIN_NAME]"
click at [555, 157] on input "text" at bounding box center [603, 159] width 187 height 15
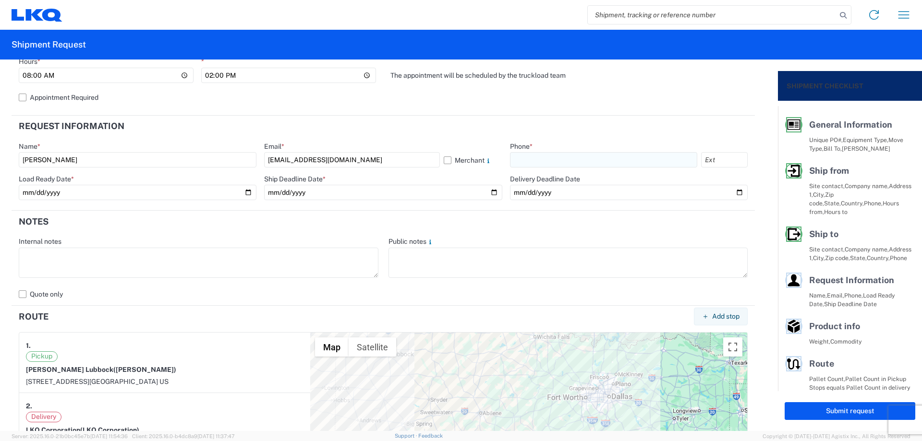
type input "[PHONE_NUMBER]"
click at [245, 190] on input "date" at bounding box center [138, 192] width 238 height 15
click at [490, 192] on input "date" at bounding box center [383, 192] width 238 height 15
click at [247, 192] on input "[DATE]" at bounding box center [138, 192] width 238 height 15
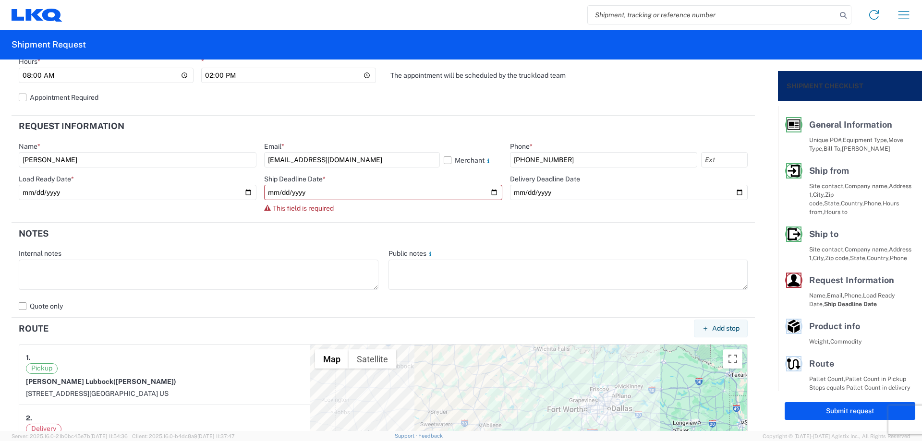
type input "[DATE]"
click at [491, 194] on input "date" at bounding box center [383, 192] width 238 height 15
type input "[DATE]"
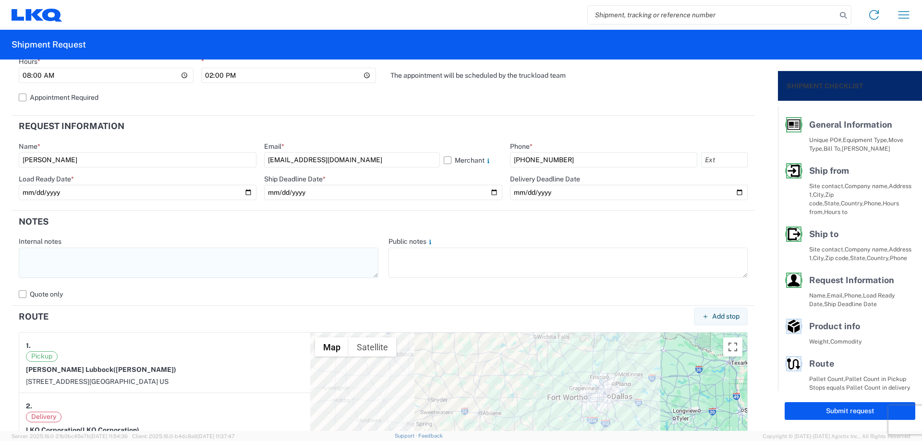
click at [98, 269] on textarea at bounding box center [199, 263] width 360 height 30
drag, startPoint x: 177, startPoint y: 256, endPoint x: 0, endPoint y: 258, distance: 176.8
click at [0, 257] on form "General Information Template PO# MMMLubbock081525 Equipment Type * Select 53’ D…" at bounding box center [389, 246] width 778 height 372
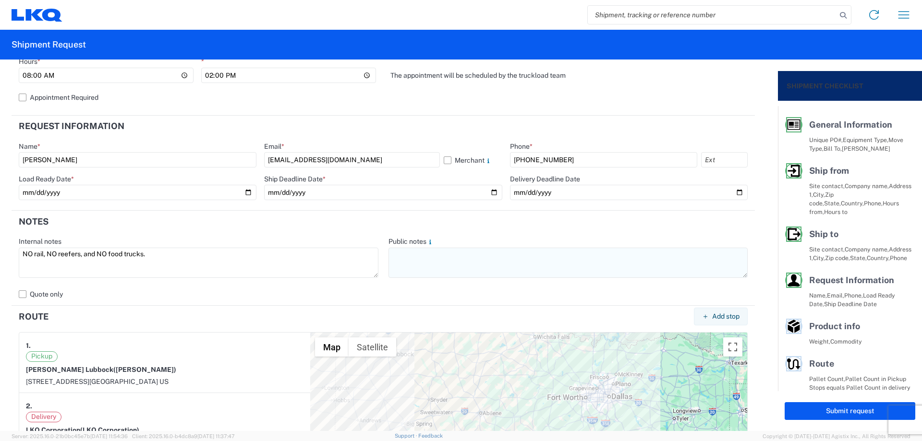
type textarea "NO rail, NO reefers, and NO food trucks."
click at [461, 267] on textarea at bounding box center [569, 263] width 360 height 30
paste textarea "NO rail, NO reefers, and NO food trucks."
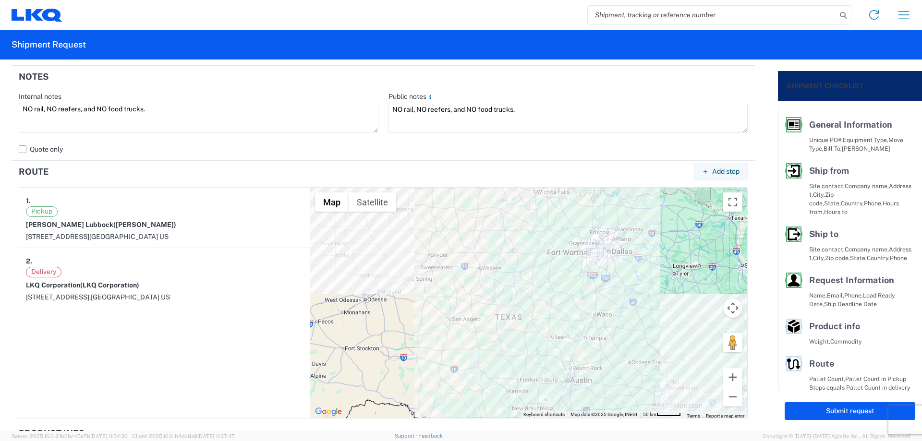
scroll to position [845, 0]
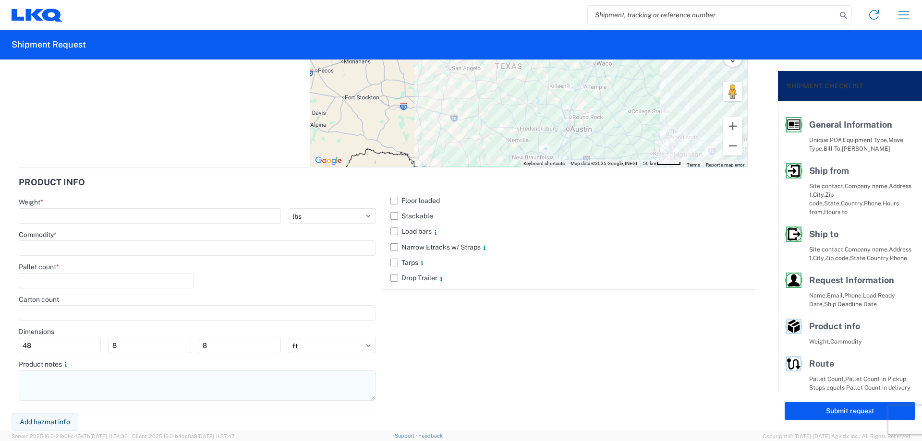
type textarea "NO rail, NO reefers, and NO food trucks."
click at [74, 383] on textarea at bounding box center [197, 386] width 357 height 30
paste textarea "NO rail, NO reefers, and NO food trucks."
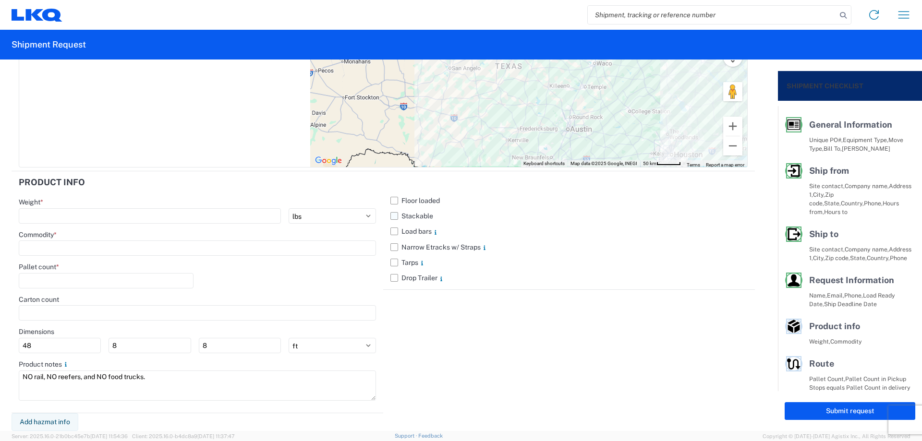
type textarea "NO rail, NO reefers, and NO food trucks."
click at [396, 222] on label "Stackable" at bounding box center [569, 215] width 357 height 15
click at [0, 0] on input "Stackable" at bounding box center [0, 0] width 0 height 0
click at [68, 213] on input "number" at bounding box center [150, 215] width 262 height 15
type input "26000"
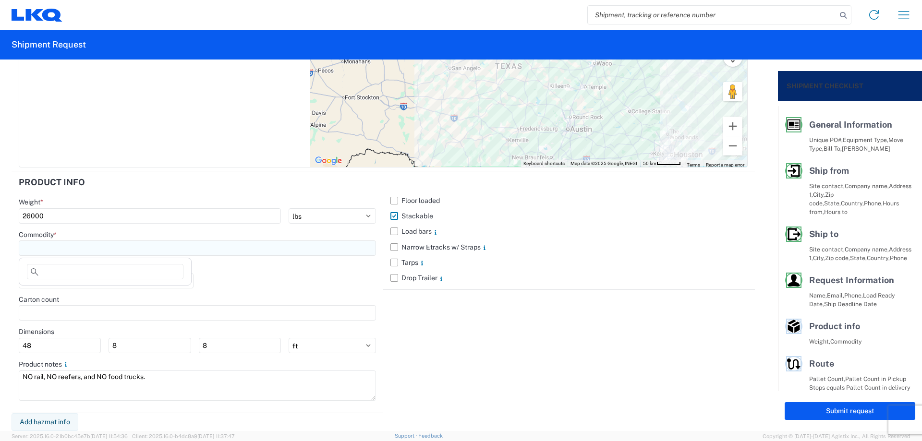
click at [86, 253] on input at bounding box center [197, 248] width 357 height 15
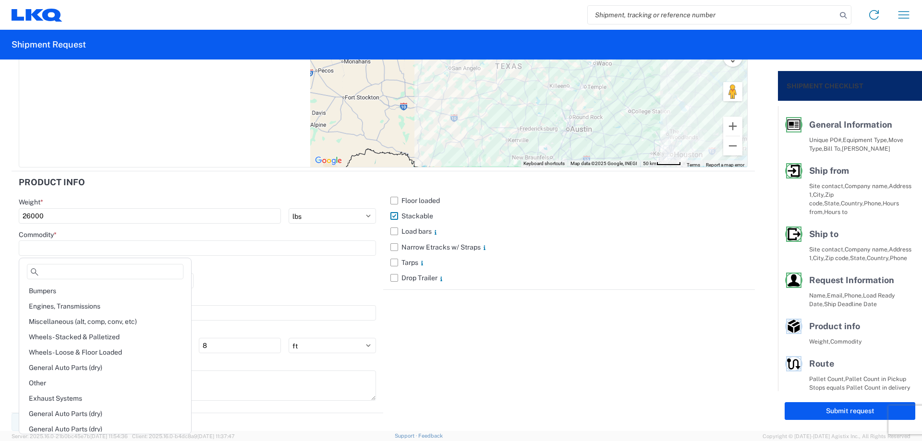
click at [86, 304] on div "Engines, Transmissions" at bounding box center [105, 306] width 168 height 15
type input "Engines, Transmissions"
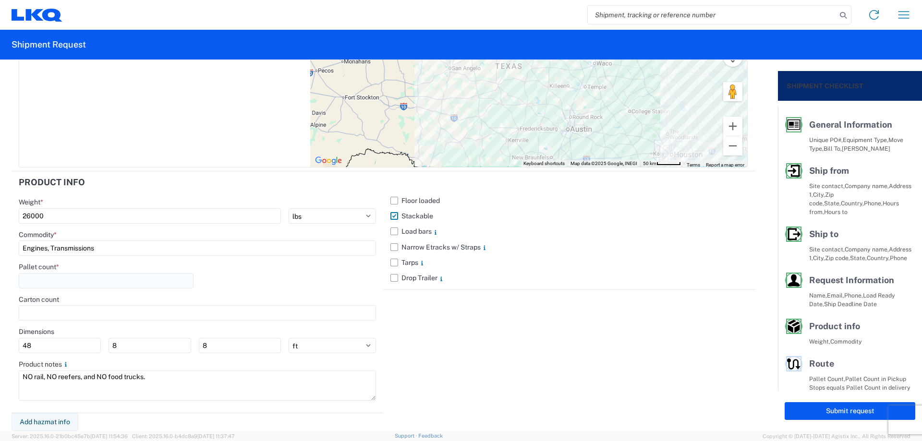
click at [74, 279] on input "number" at bounding box center [106, 280] width 175 height 15
type input "33"
click at [336, 275] on div "Pallet count * 33" at bounding box center [197, 279] width 357 height 33
click at [837, 409] on button "Submit request" at bounding box center [850, 412] width 131 height 18
select select "[GEOGRAPHIC_DATA]"
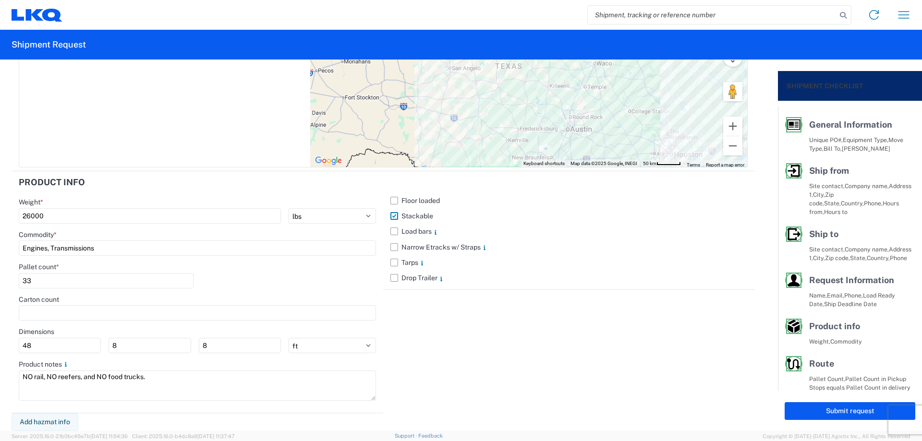
select select "US"
